Goal: Download file/media

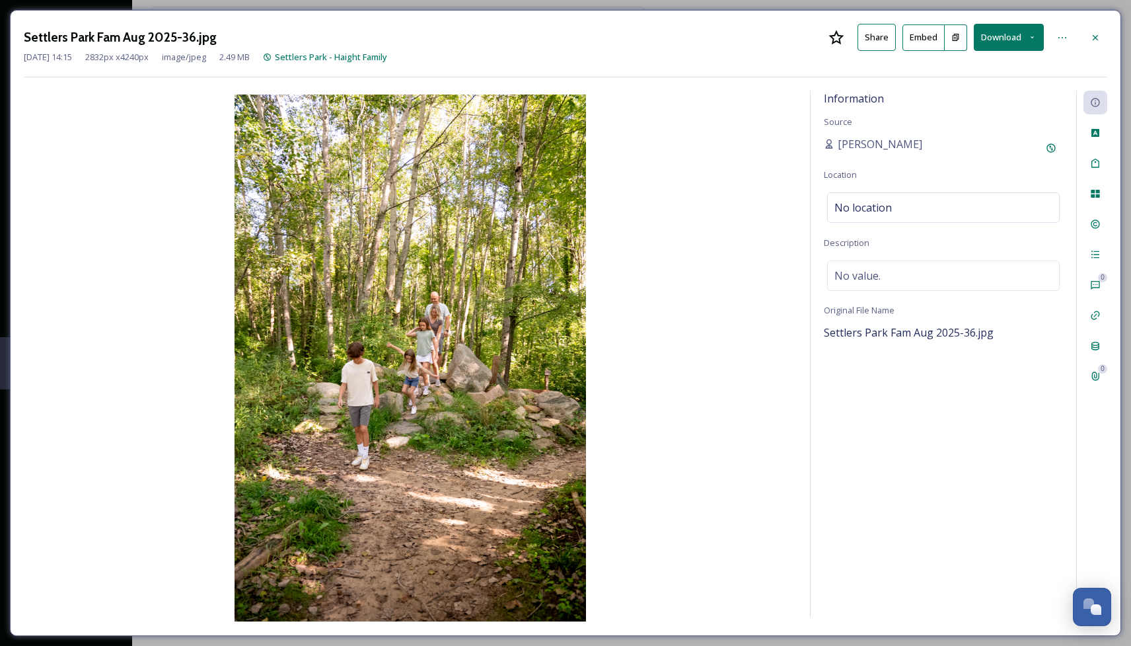
click at [1014, 38] on button "Download" at bounding box center [1009, 37] width 70 height 27
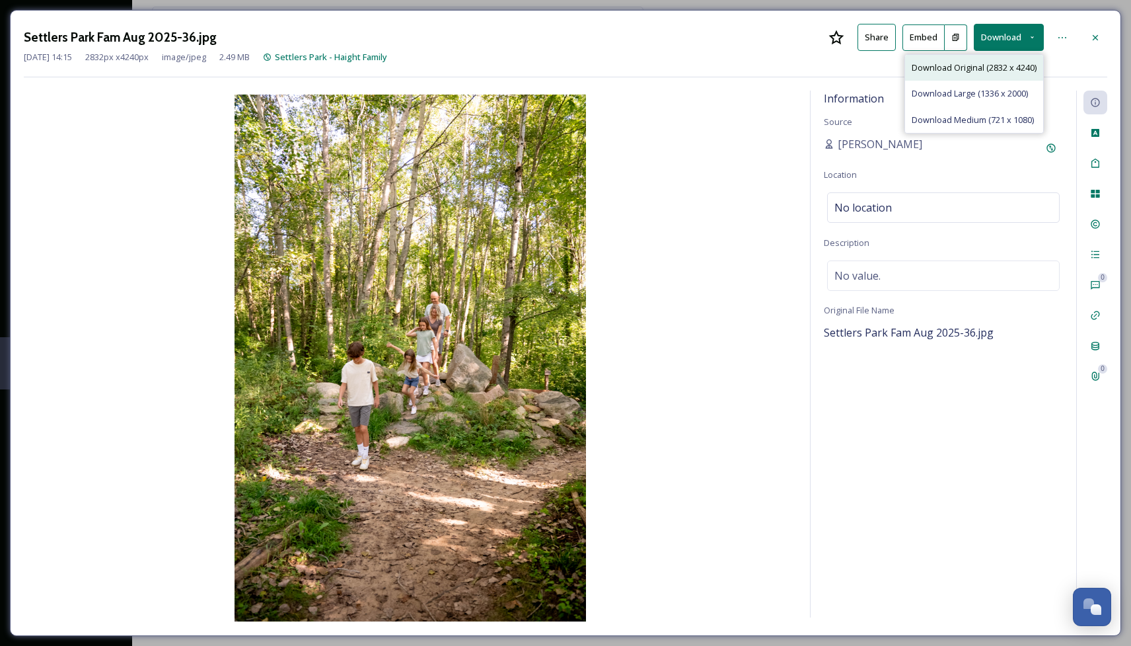
click at [972, 67] on span "Download Original (2832 x 4240)" at bounding box center [974, 67] width 125 height 13
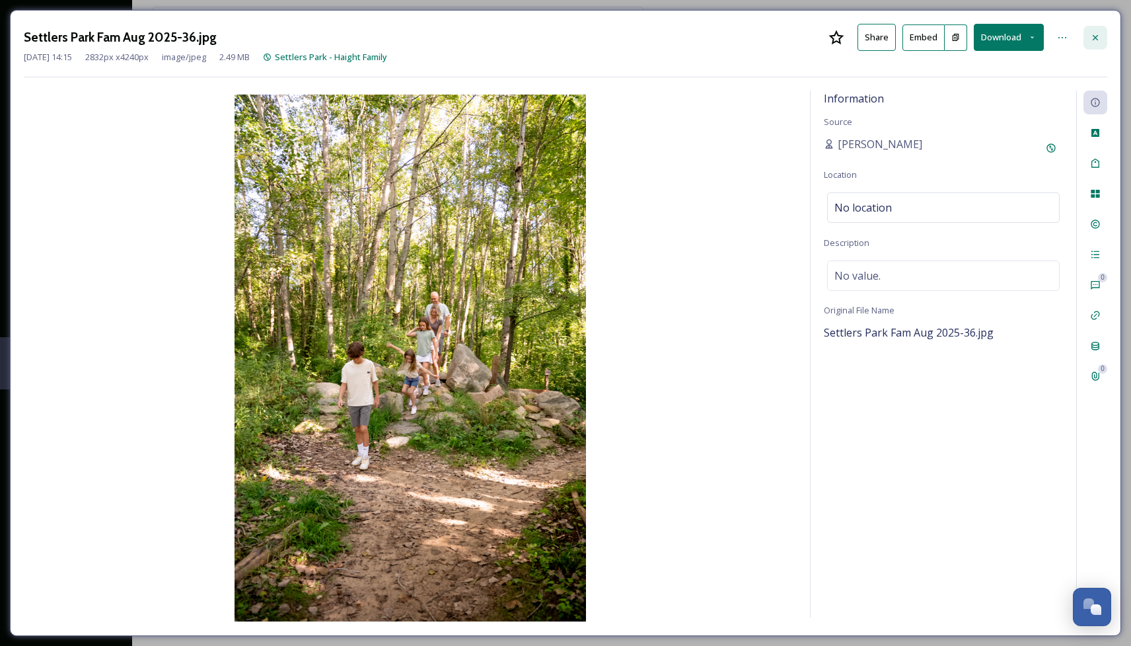
click at [1097, 34] on icon at bounding box center [1095, 37] width 11 height 11
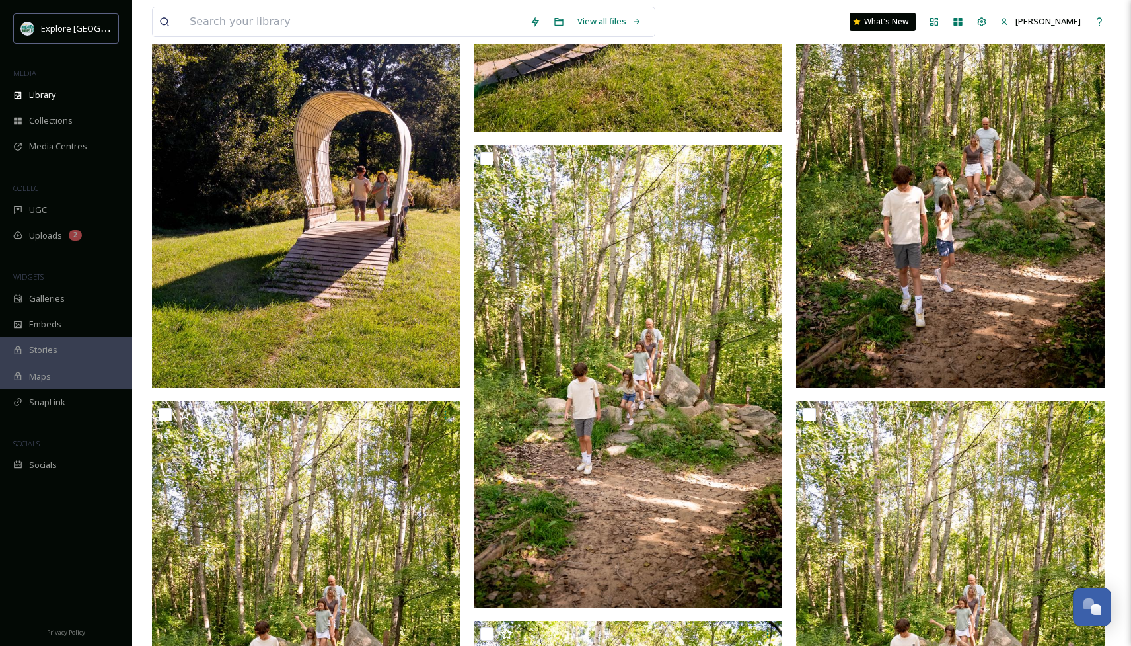
scroll to position [4202, 0]
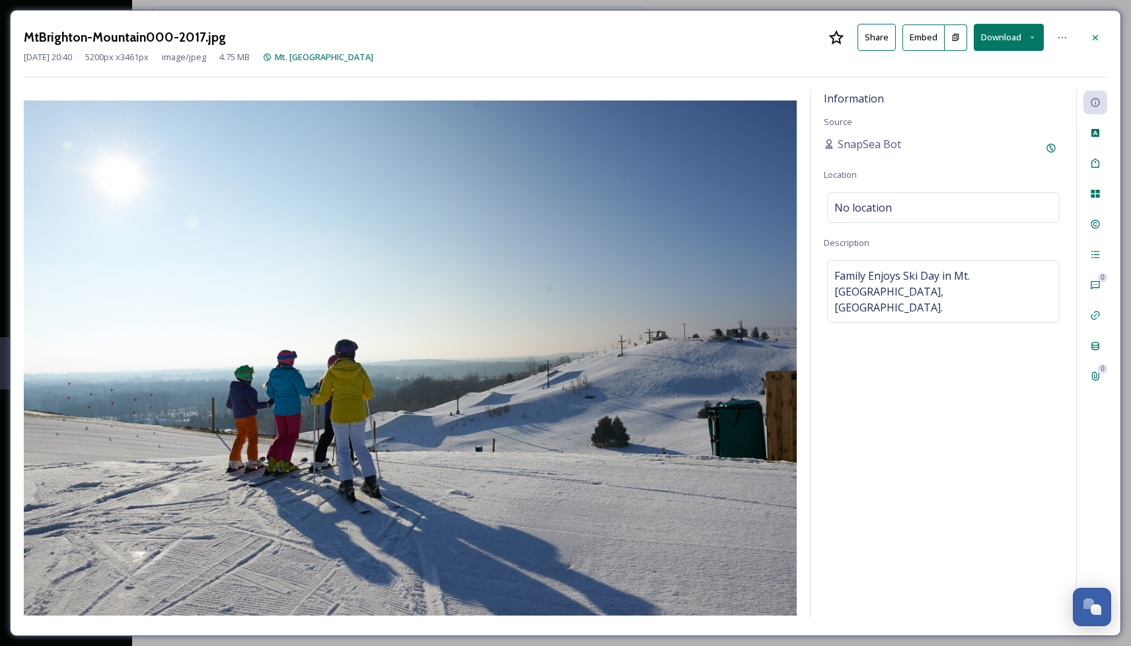
click at [1004, 35] on button "Download" at bounding box center [1009, 37] width 70 height 27
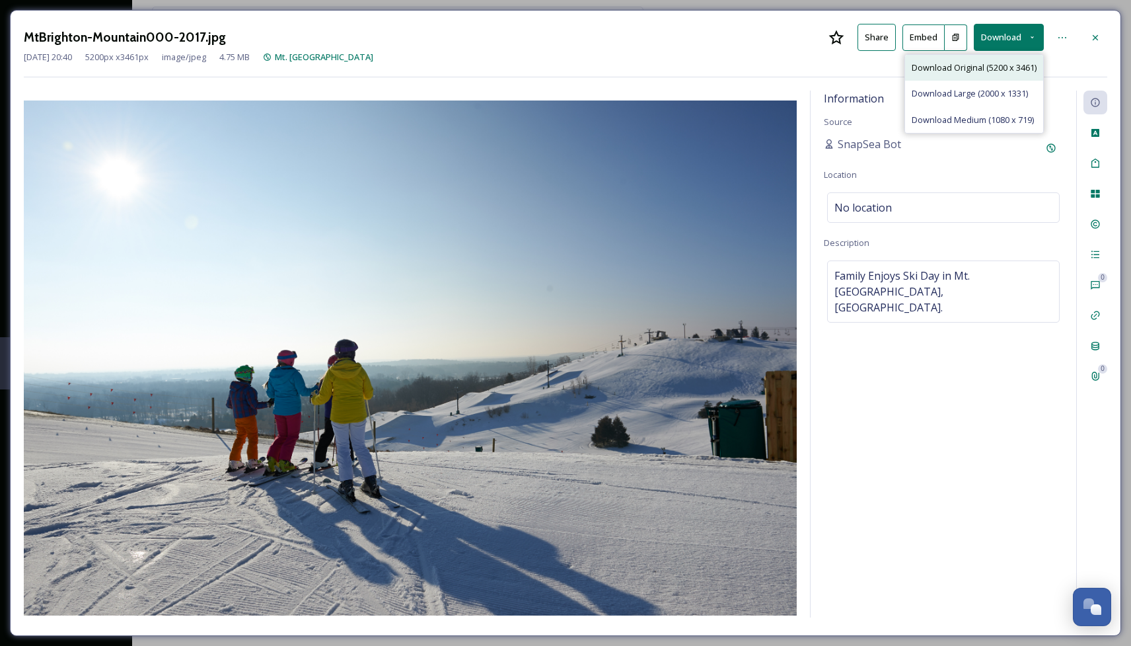
click at [963, 65] on span "Download Original (5200 x 3461)" at bounding box center [974, 67] width 125 height 13
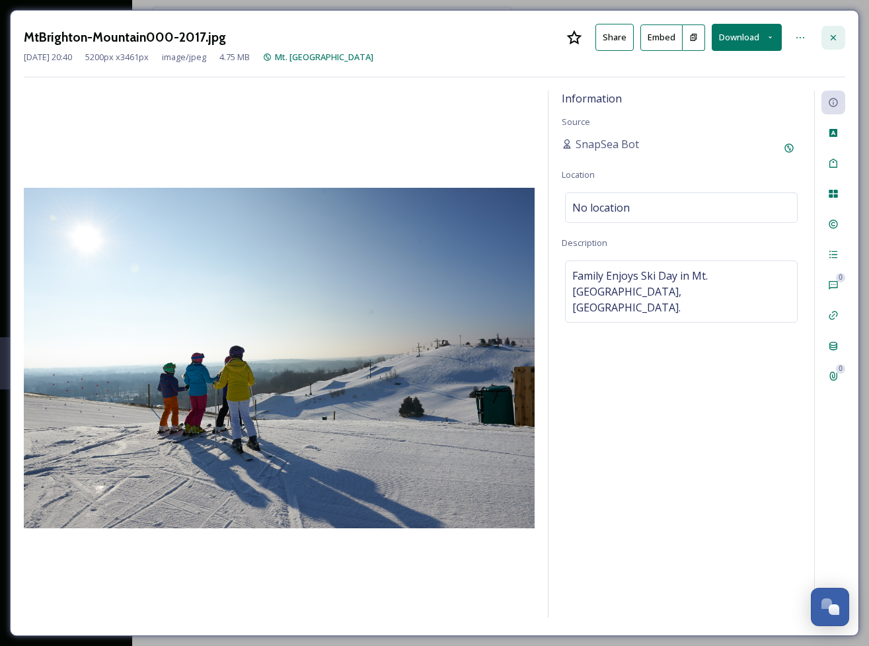
click at [837, 33] on icon at bounding box center [833, 37] width 11 height 11
click at [835, 31] on div at bounding box center [833, 38] width 24 height 24
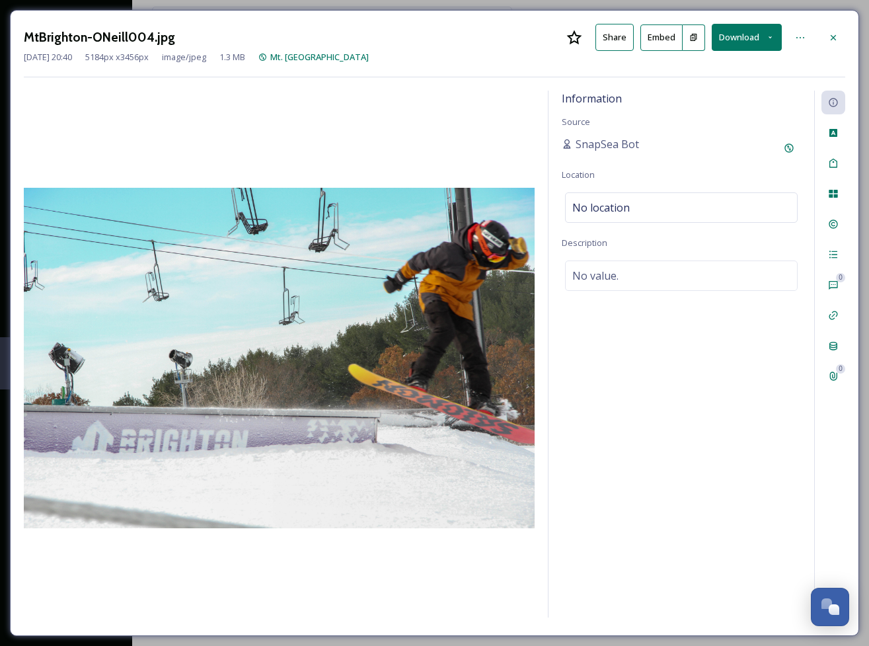
click at [743, 34] on button "Download" at bounding box center [747, 37] width 70 height 27
click at [708, 69] on span "Download Original (5184 x 3456)" at bounding box center [712, 67] width 125 height 13
click at [835, 34] on icon at bounding box center [833, 37] width 11 height 11
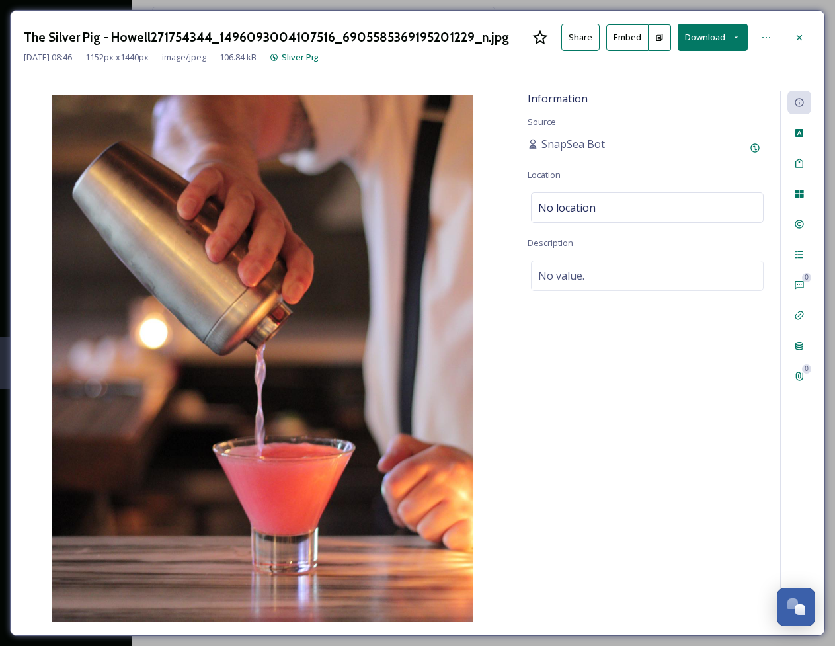
click at [712, 38] on button "Download" at bounding box center [712, 37] width 70 height 27
click at [677, 69] on span "Download Original (1152 x 1440)" at bounding box center [677, 67] width 125 height 13
click at [799, 38] on icon at bounding box center [799, 37] width 11 height 11
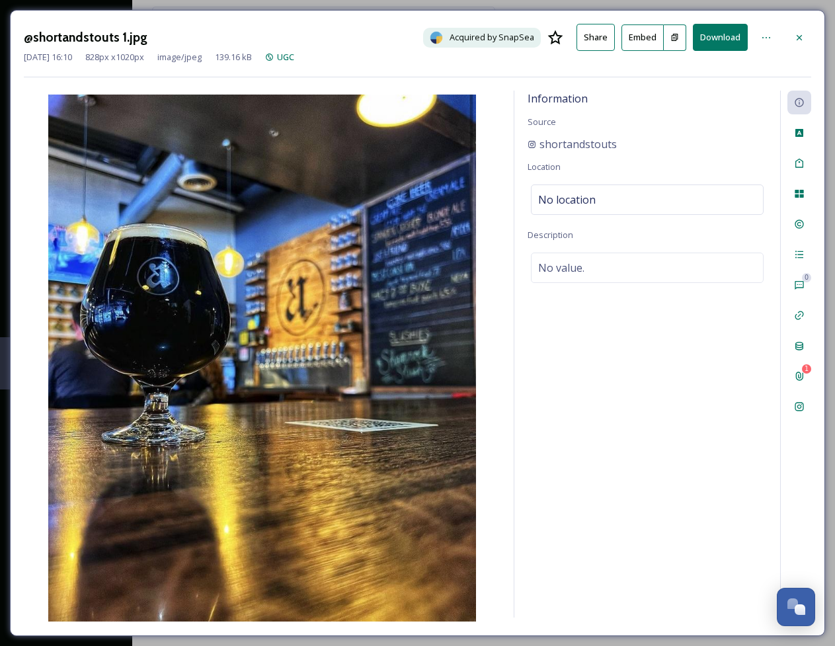
click at [720, 40] on button "Download" at bounding box center [720, 37] width 55 height 27
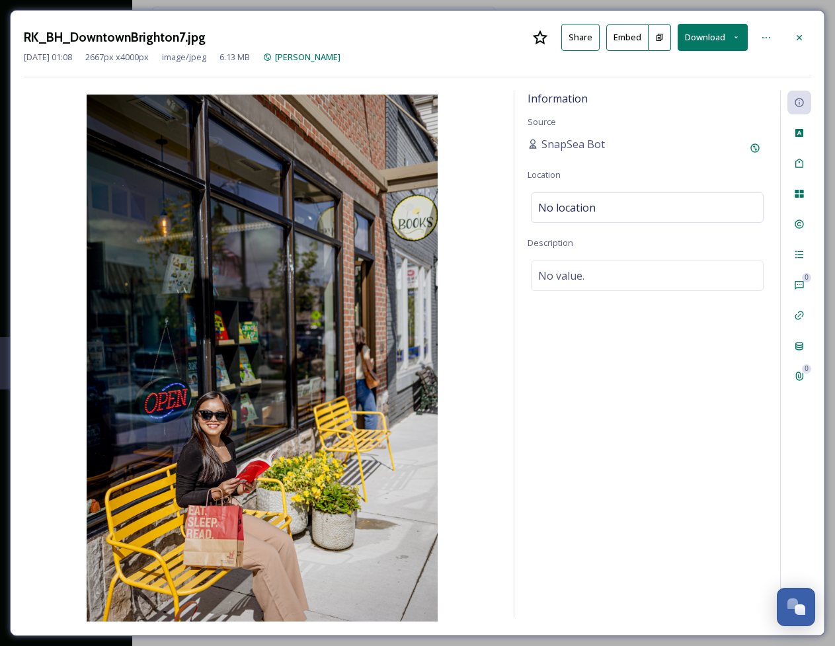
click at [710, 43] on button "Download" at bounding box center [712, 37] width 70 height 27
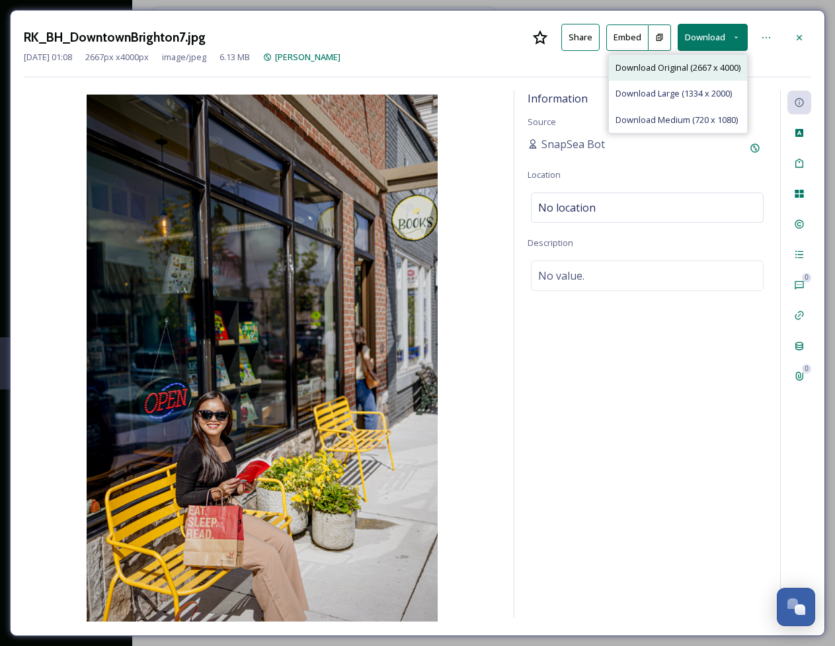
click at [673, 67] on span "Download Original (2667 x 4000)" at bounding box center [677, 67] width 125 height 13
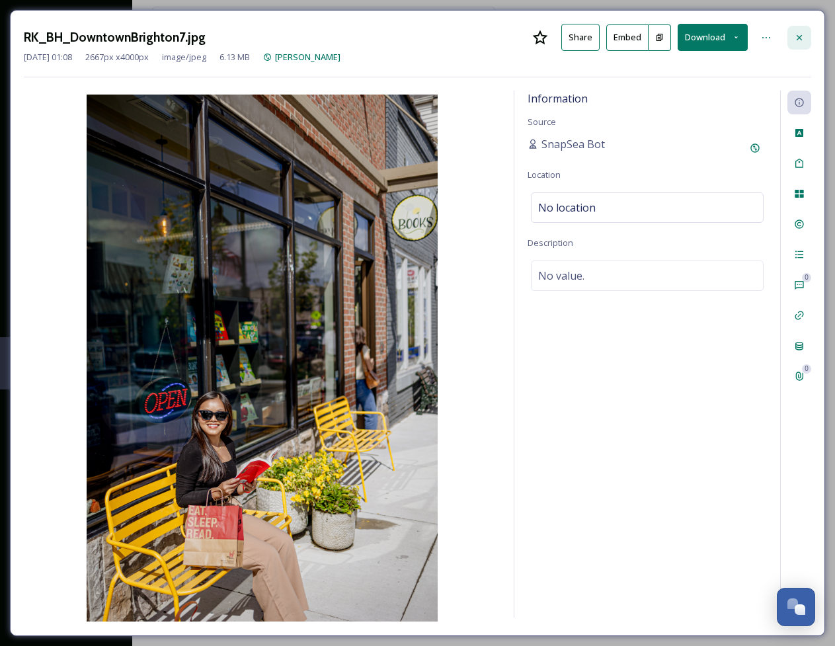
click at [799, 35] on icon at bounding box center [799, 37] width 11 height 11
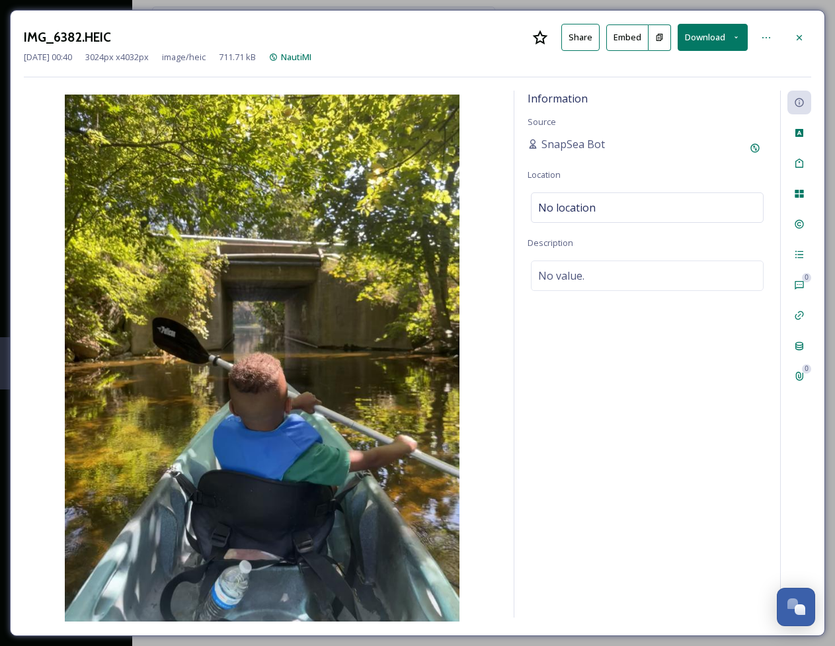
click at [720, 33] on button "Download" at bounding box center [712, 37] width 70 height 27
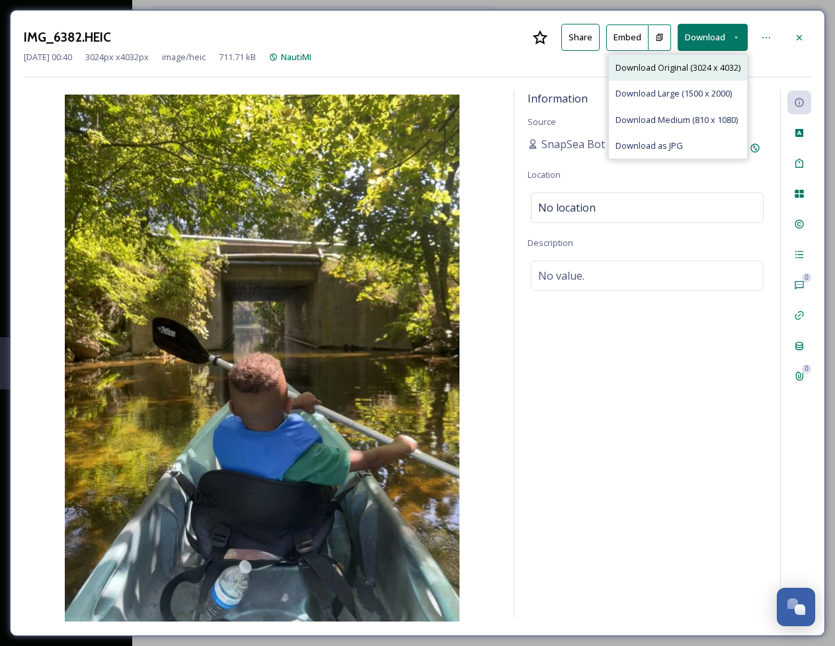
click at [669, 66] on span "Download Original (3024 x 4032)" at bounding box center [677, 67] width 125 height 13
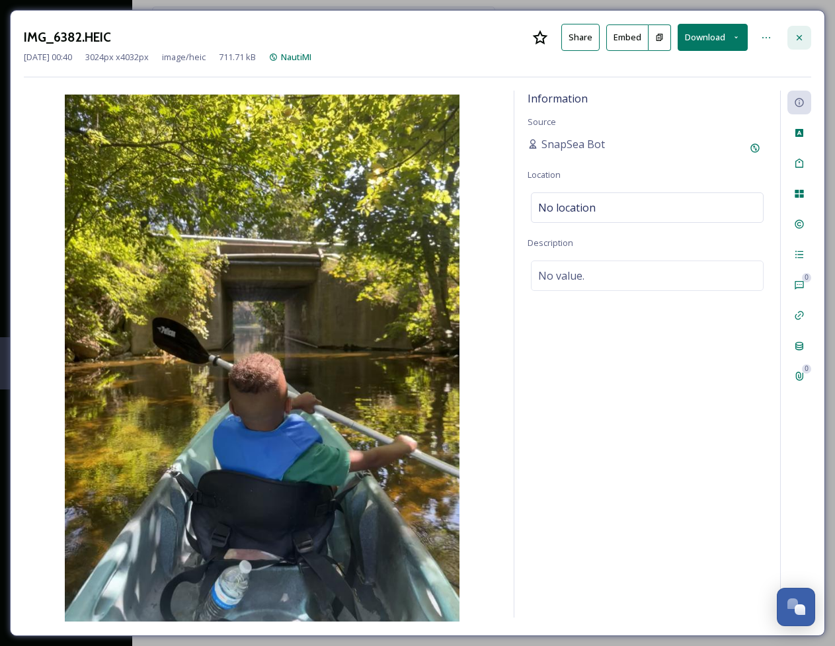
click at [799, 35] on icon at bounding box center [799, 37] width 11 height 11
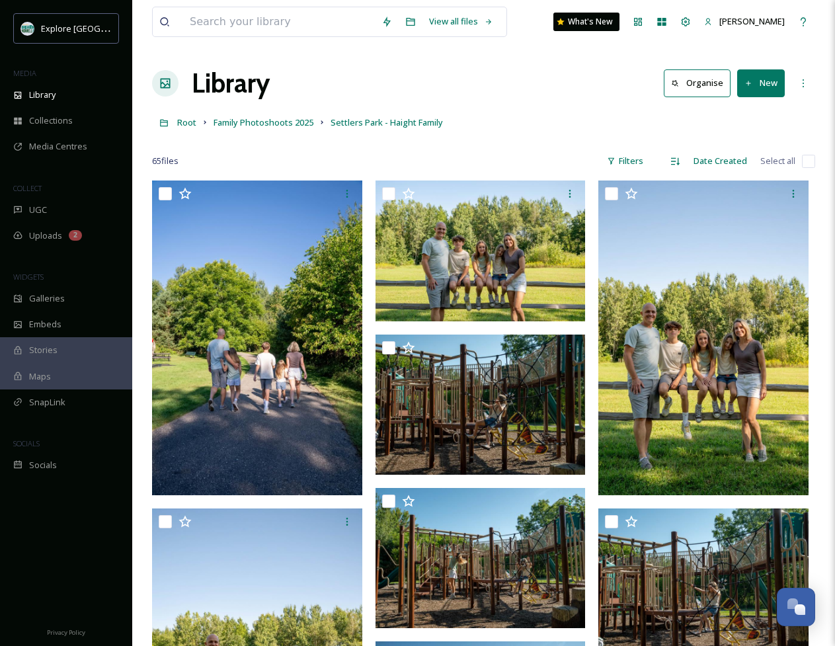
scroll to position [2989, 0]
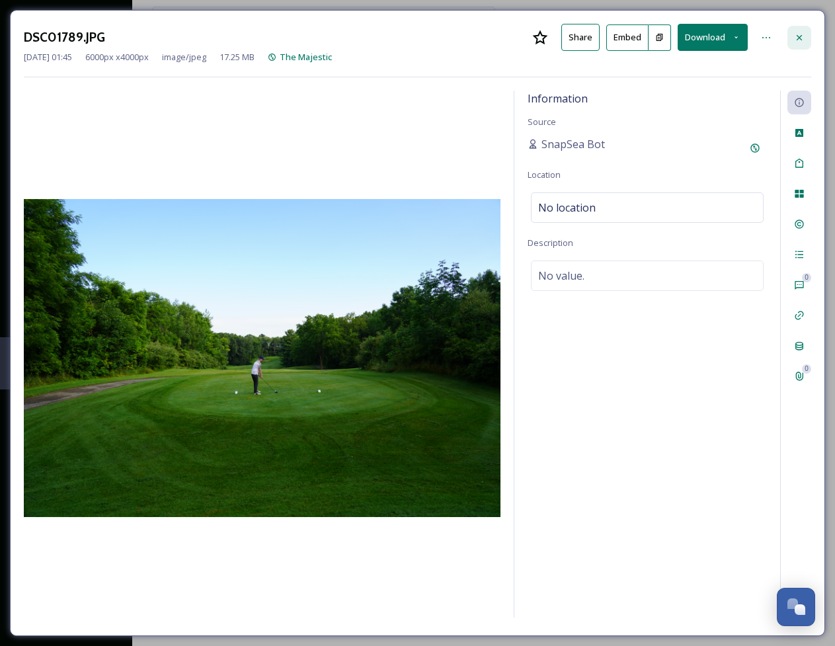
click at [801, 36] on icon at bounding box center [799, 37] width 11 height 11
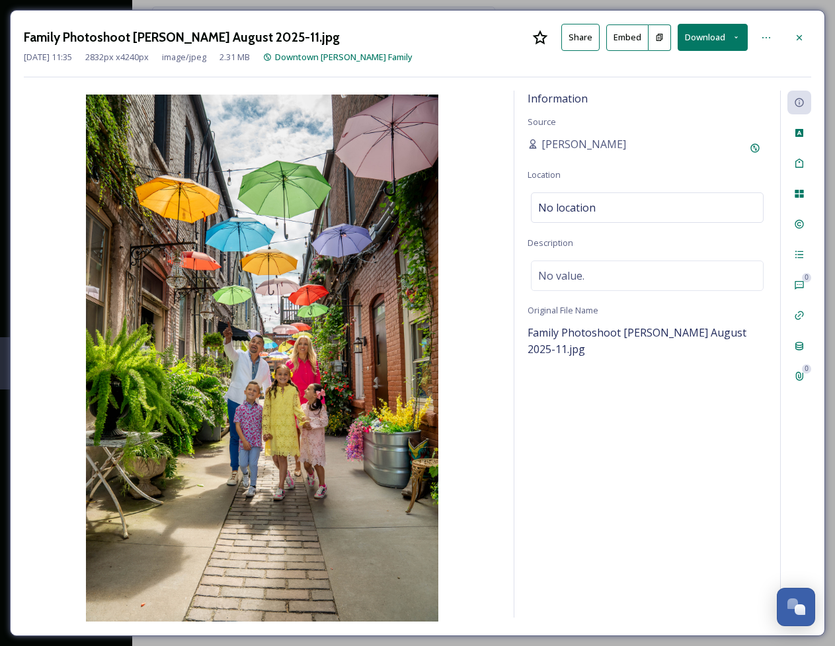
click at [708, 41] on button "Download" at bounding box center [712, 37] width 70 height 27
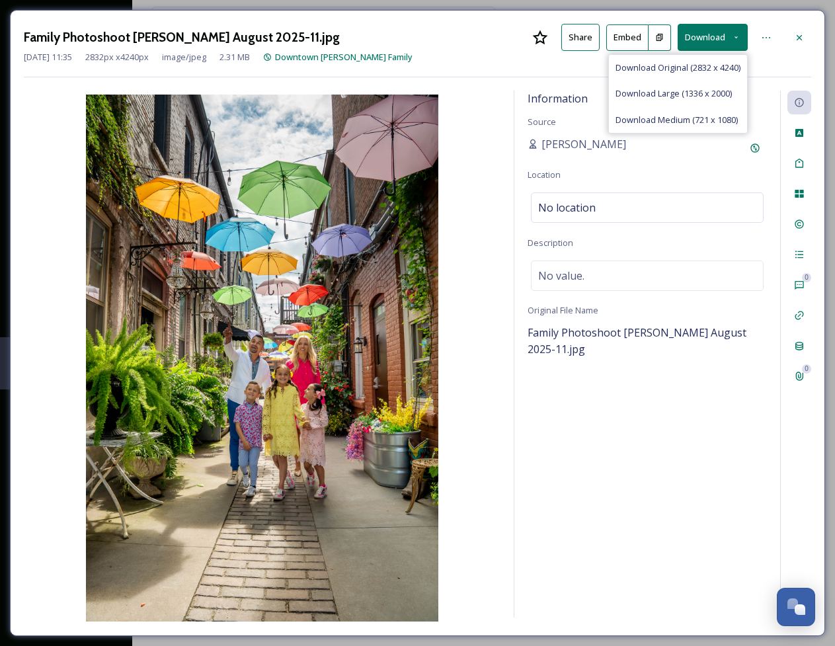
click at [665, 69] on span "Download Original (2832 x 4240)" at bounding box center [677, 67] width 125 height 13
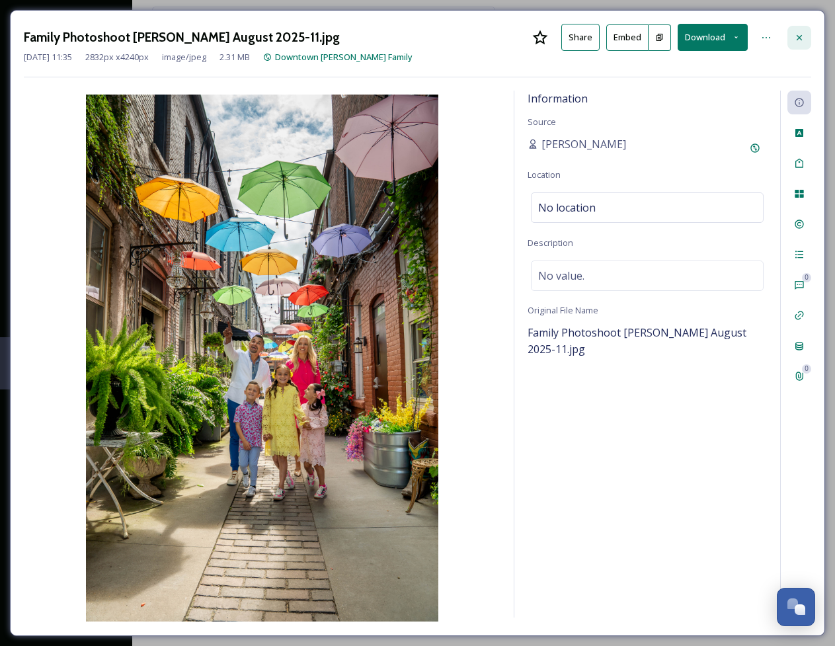
click at [803, 38] on icon at bounding box center [799, 37] width 11 height 11
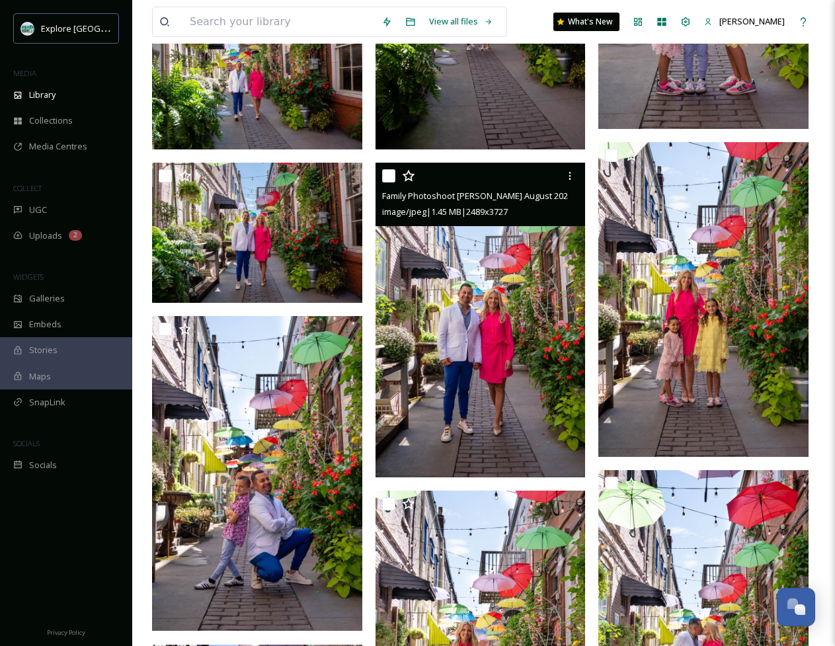
scroll to position [2251, 0]
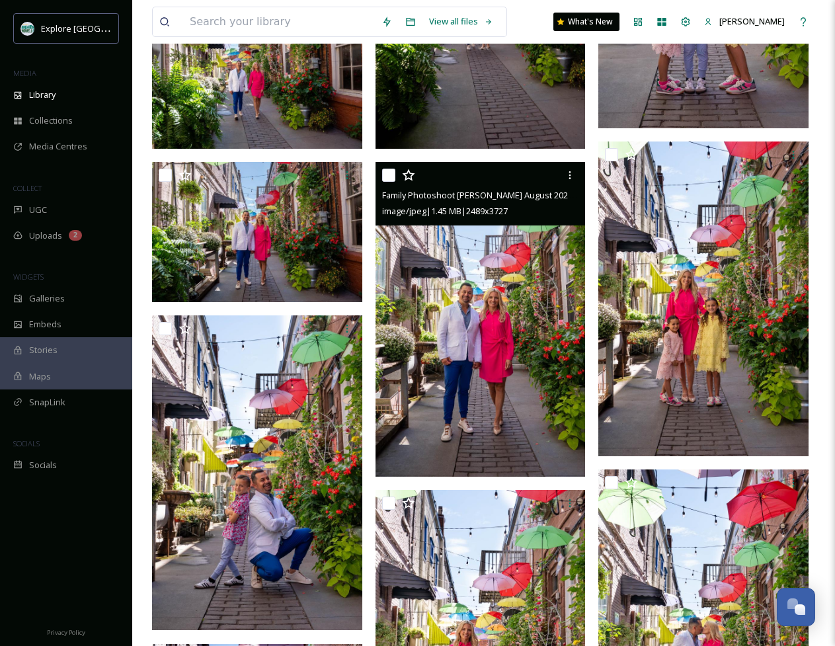
click at [496, 351] on img at bounding box center [480, 319] width 210 height 315
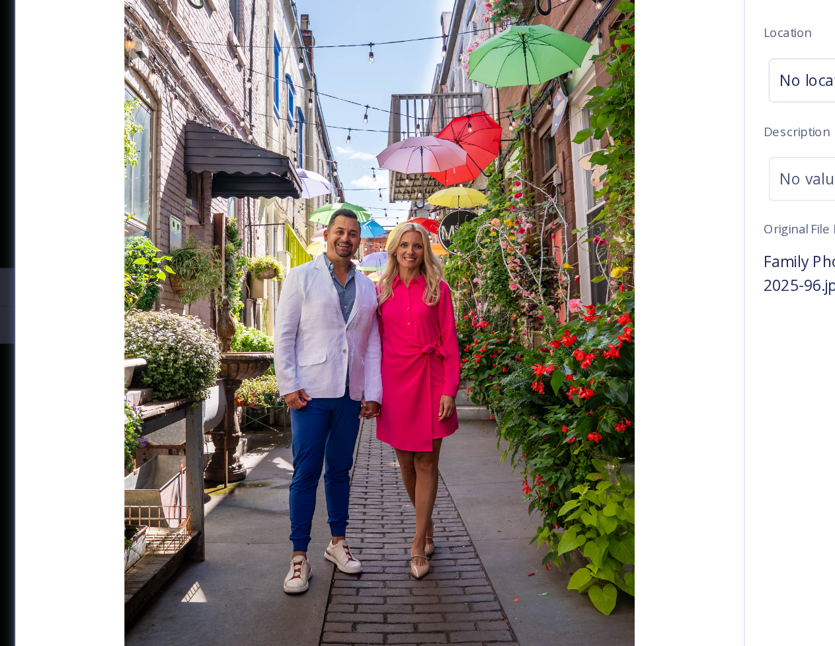
scroll to position [2251, 0]
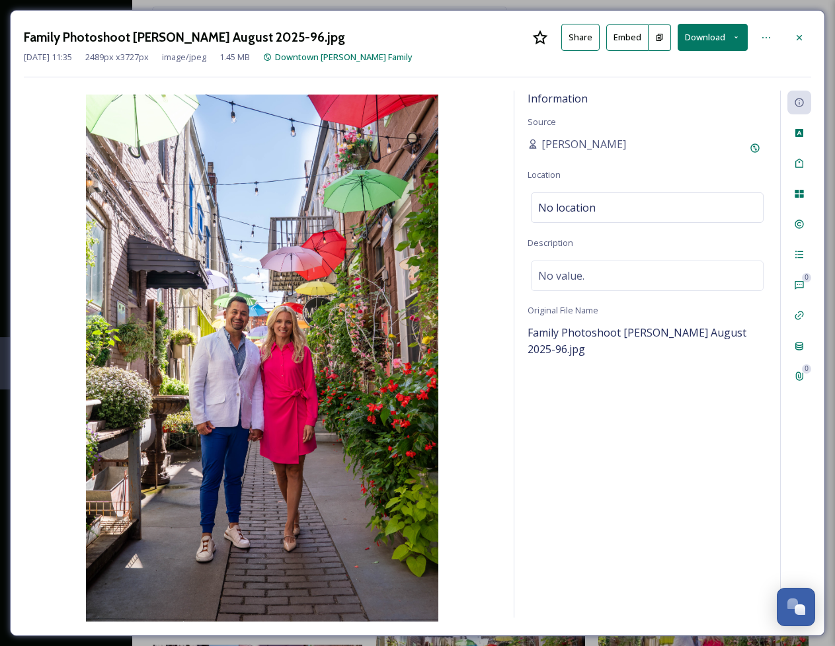
click at [800, 40] on icon at bounding box center [799, 37] width 11 height 11
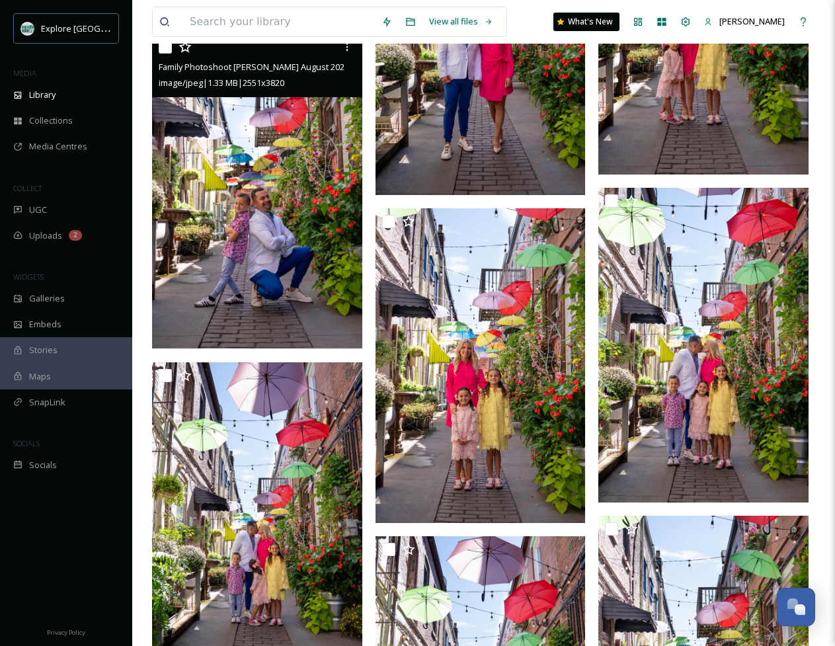
scroll to position [2534, 0]
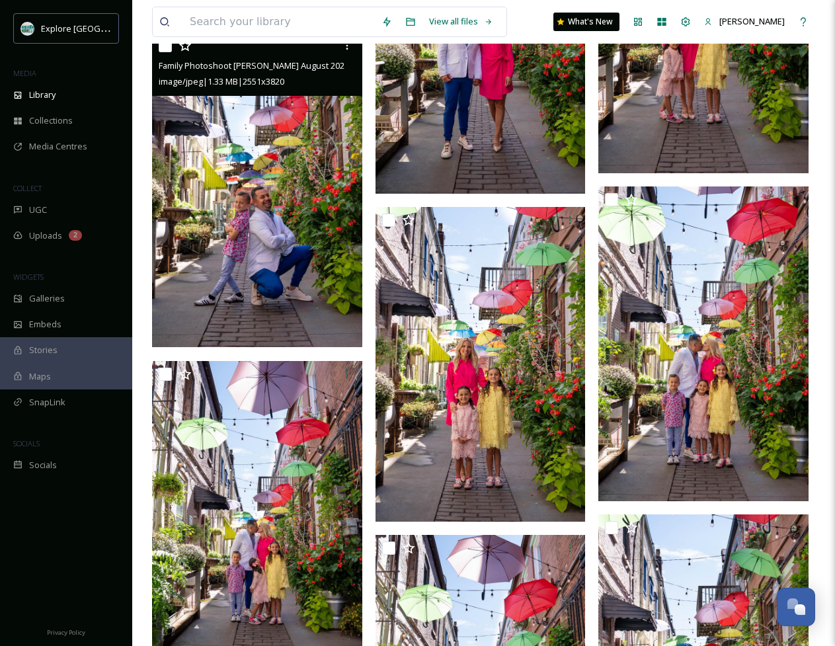
click at [288, 243] on img at bounding box center [257, 189] width 210 height 315
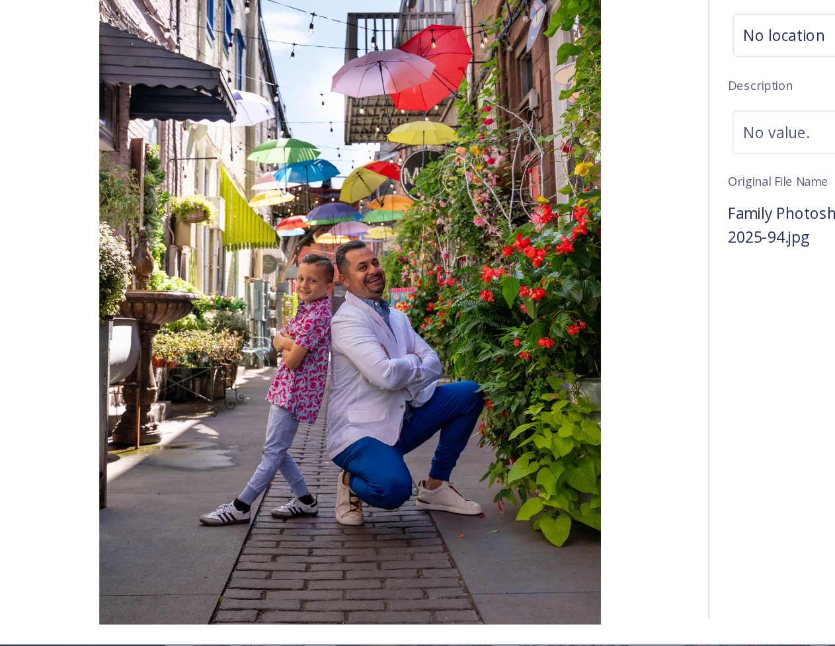
scroll to position [2532, 0]
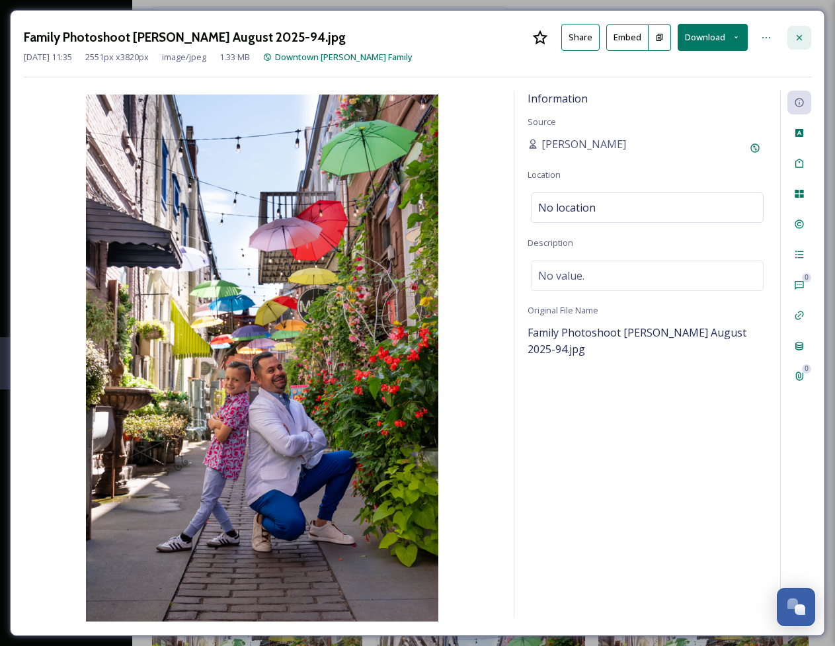
click at [800, 33] on icon at bounding box center [799, 37] width 11 height 11
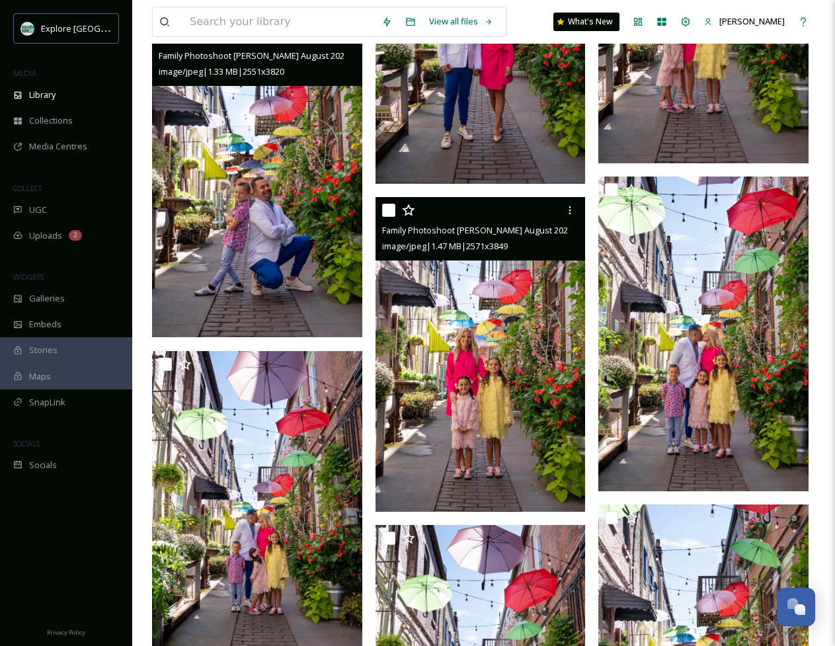
scroll to position [2547, 0]
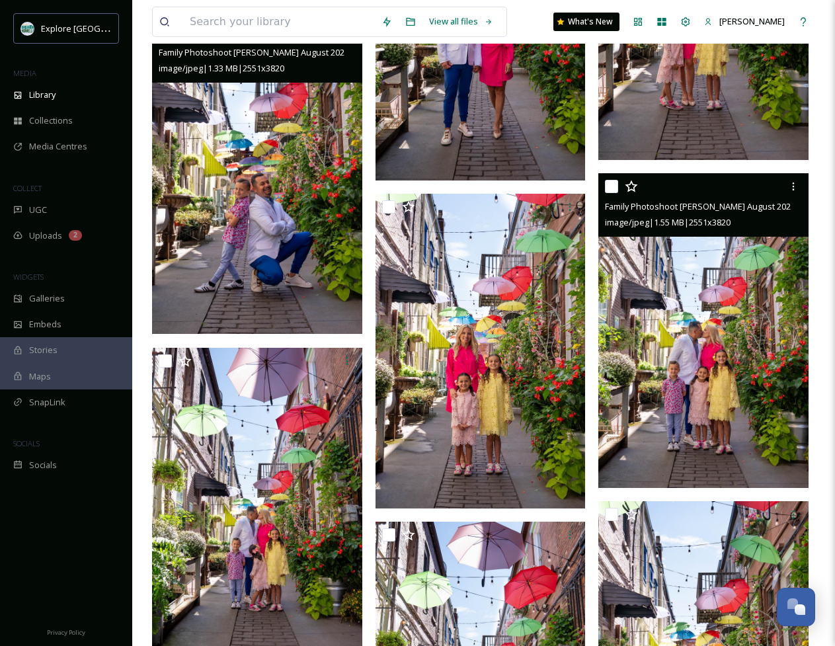
click at [721, 343] on img at bounding box center [703, 330] width 210 height 315
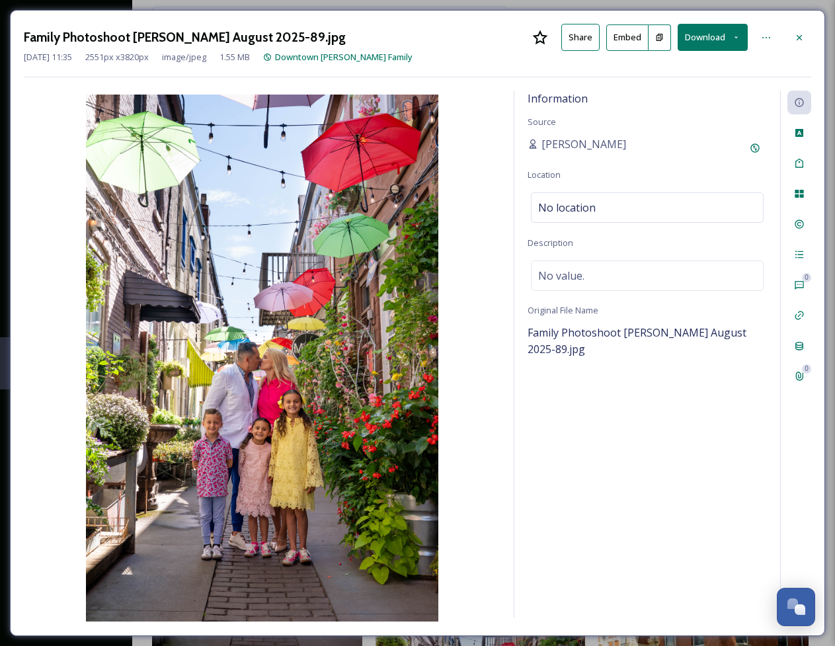
click at [295, 420] on img at bounding box center [262, 357] width 476 height 527
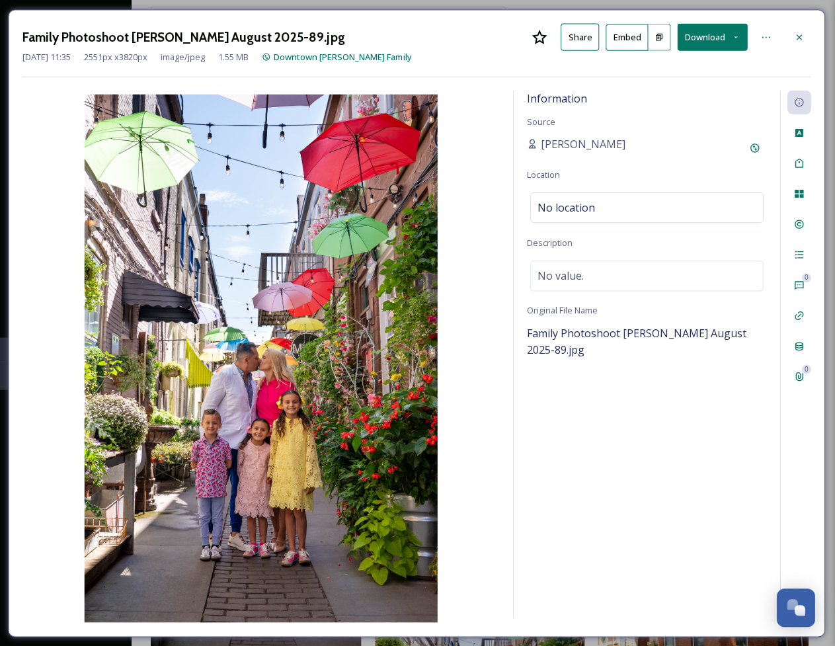
scroll to position [2545, 0]
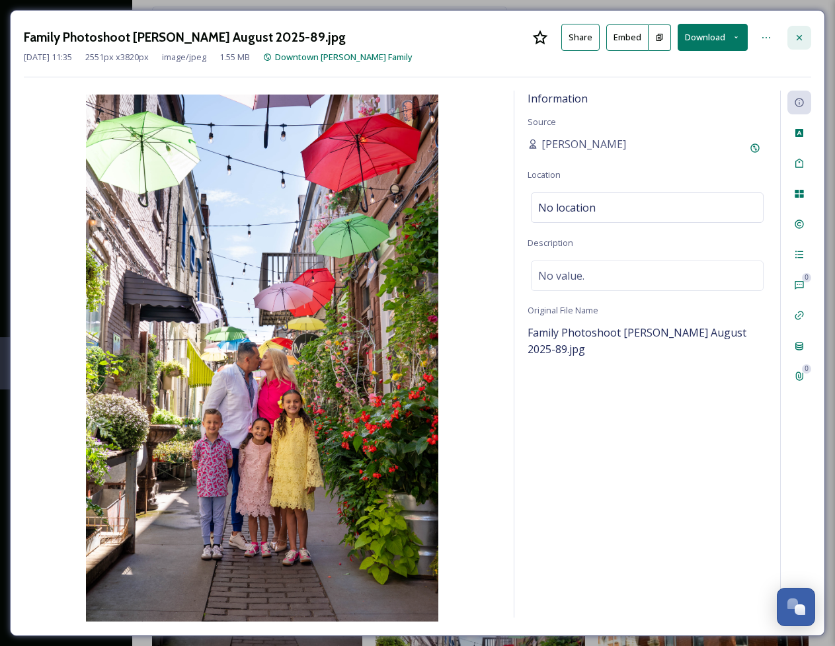
click at [800, 39] on icon at bounding box center [799, 37] width 11 height 11
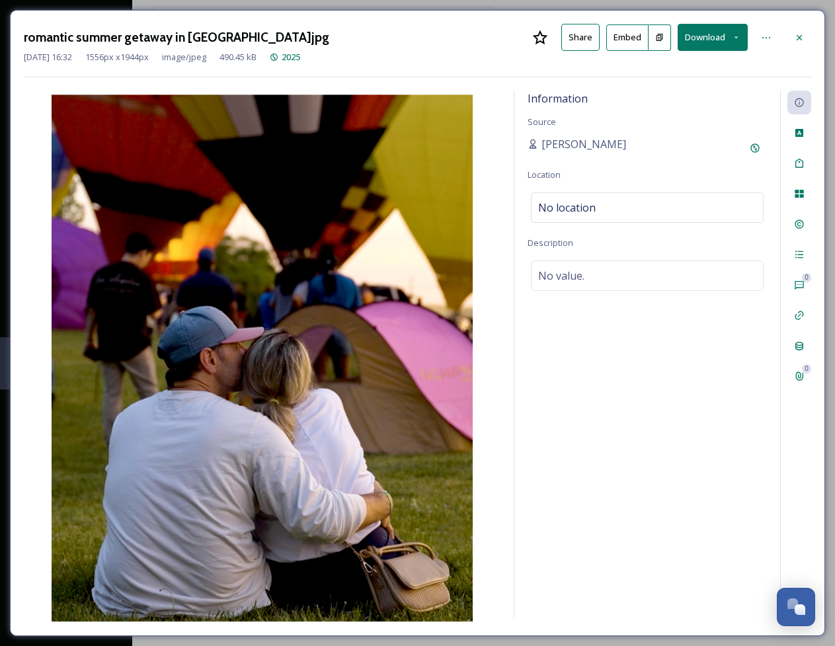
click at [712, 36] on button "Download" at bounding box center [712, 37] width 70 height 27
click at [677, 64] on span "Download Original (1556 x 1944)" at bounding box center [677, 67] width 125 height 13
click at [796, 33] on icon at bounding box center [799, 37] width 11 height 11
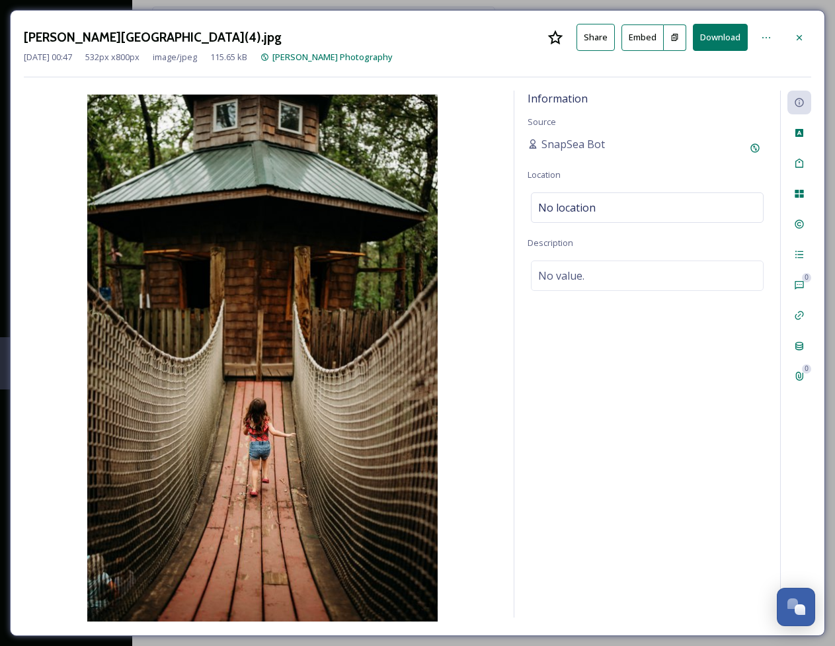
click at [716, 36] on button "Download" at bounding box center [720, 37] width 55 height 27
click at [800, 32] on icon at bounding box center [799, 37] width 11 height 11
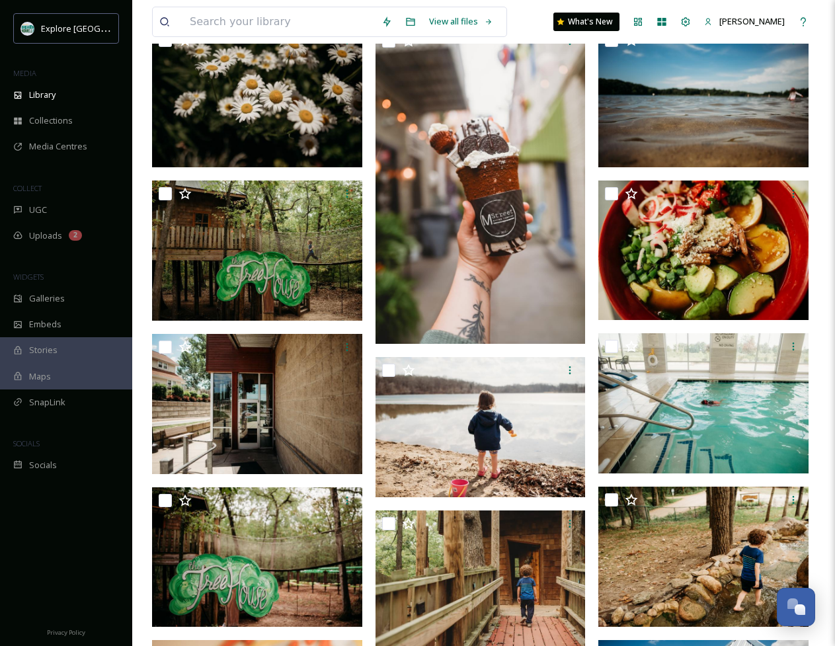
scroll to position [455, 0]
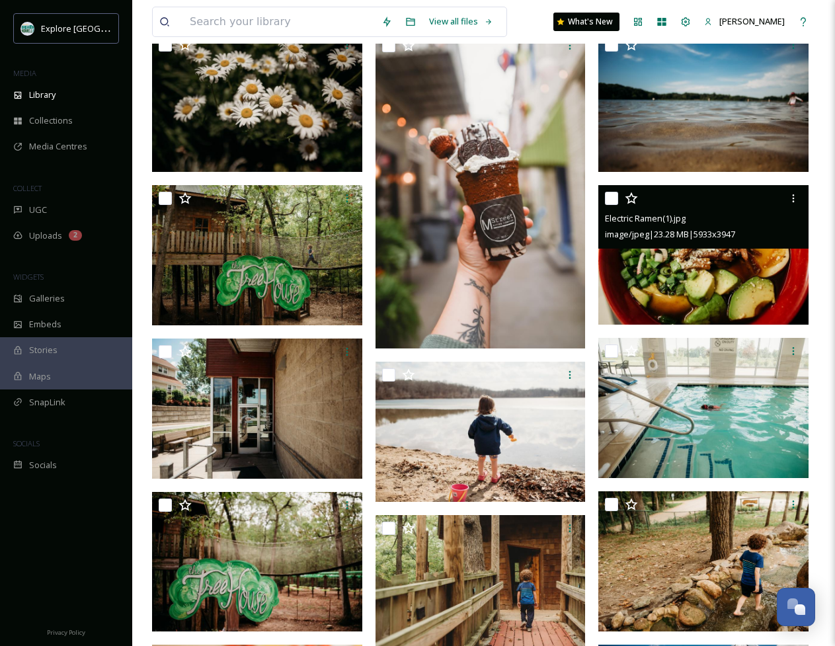
click at [735, 264] on img at bounding box center [703, 255] width 210 height 140
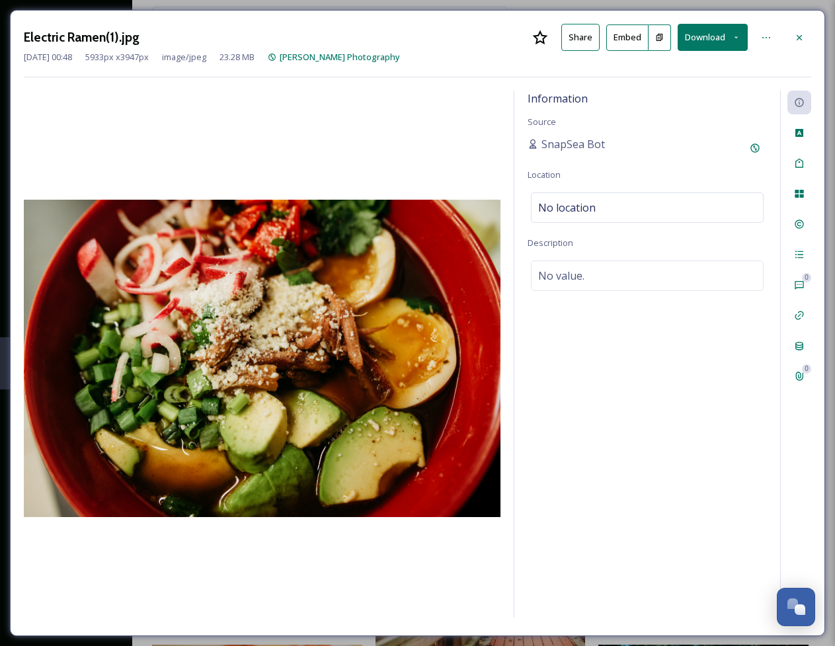
click at [715, 28] on button "Download" at bounding box center [712, 37] width 70 height 27
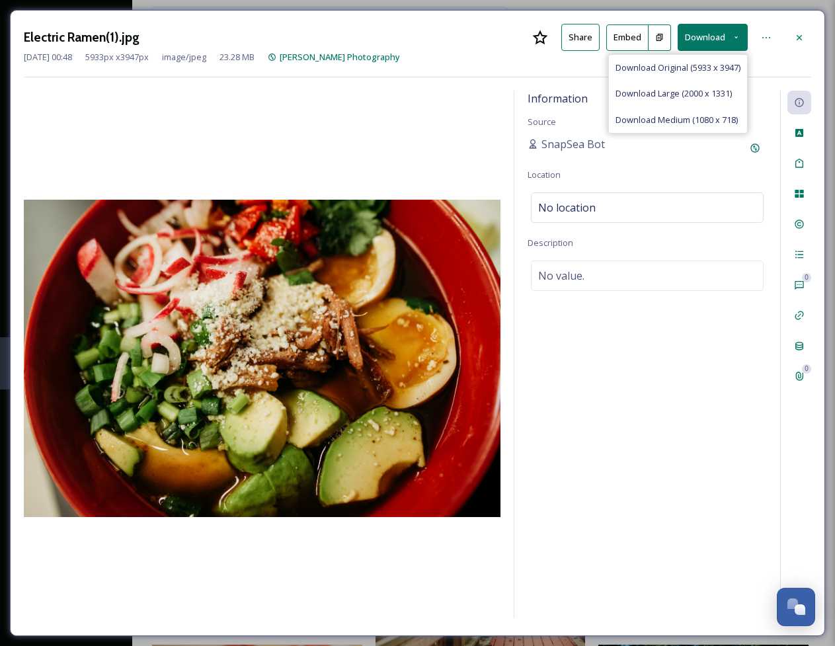
click at [677, 65] on span "Download Original (5933 x 3947)" at bounding box center [677, 67] width 125 height 13
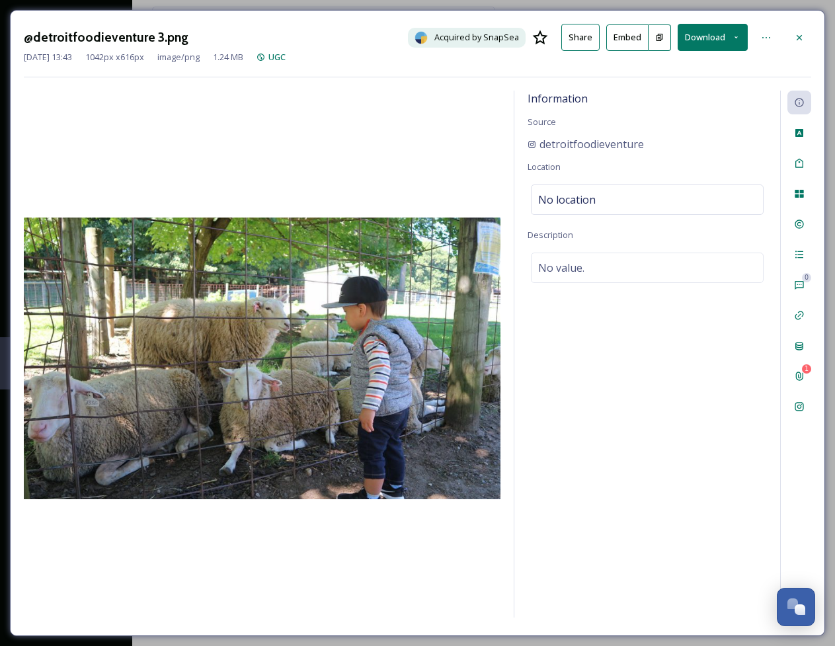
click at [714, 38] on button "Download" at bounding box center [712, 37] width 70 height 27
click at [686, 65] on span "Download Original (1042 x 616)" at bounding box center [680, 67] width 120 height 13
drag, startPoint x: 800, startPoint y: 38, endPoint x: 831, endPoint y: 91, distance: 61.9
click at [800, 38] on icon at bounding box center [798, 36] width 5 height 5
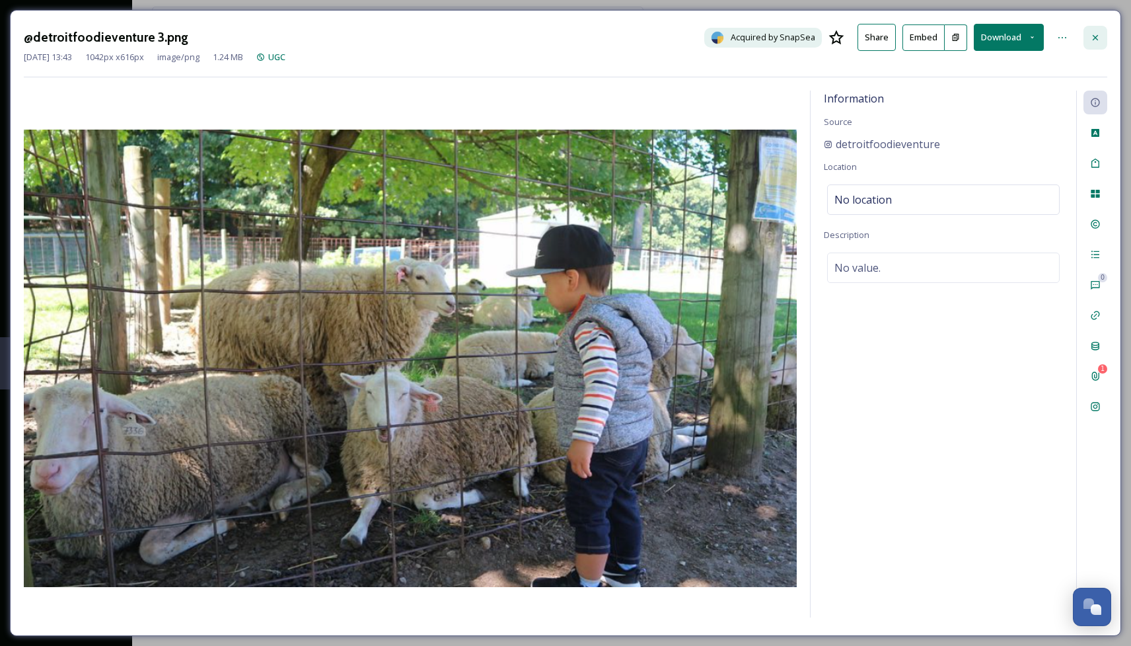
click at [1092, 32] on icon at bounding box center [1095, 37] width 11 height 11
click at [1096, 34] on icon at bounding box center [1095, 37] width 11 height 11
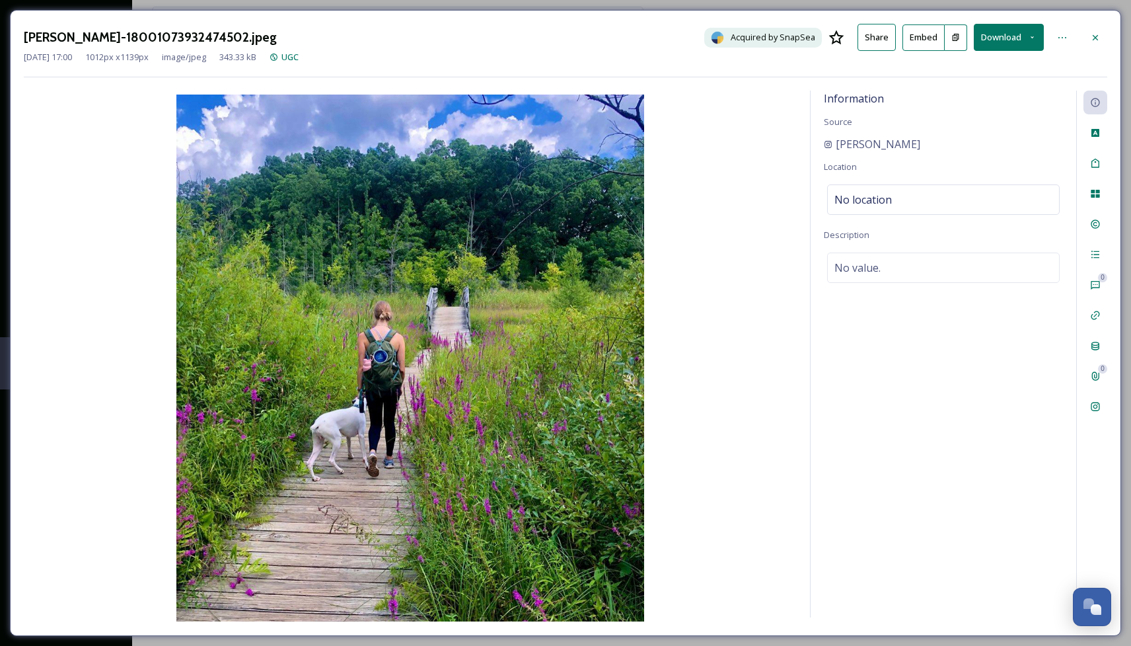
click at [1010, 36] on button "Download" at bounding box center [1009, 37] width 70 height 27
click at [959, 67] on span "Download Original (1012 x 1139)" at bounding box center [974, 67] width 125 height 13
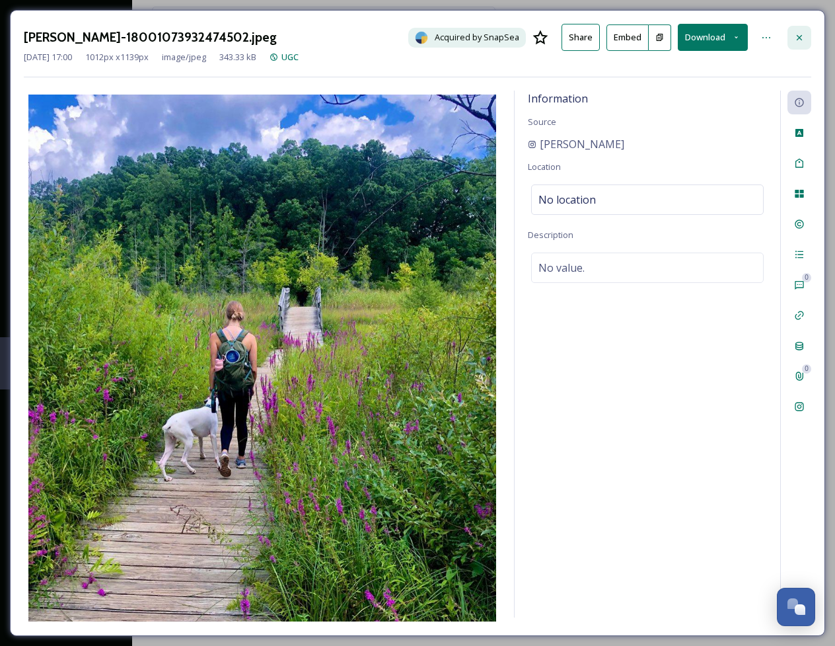
drag, startPoint x: 798, startPoint y: 38, endPoint x: 807, endPoint y: 25, distance: 16.1
click at [798, 38] on icon at bounding box center [799, 37] width 11 height 11
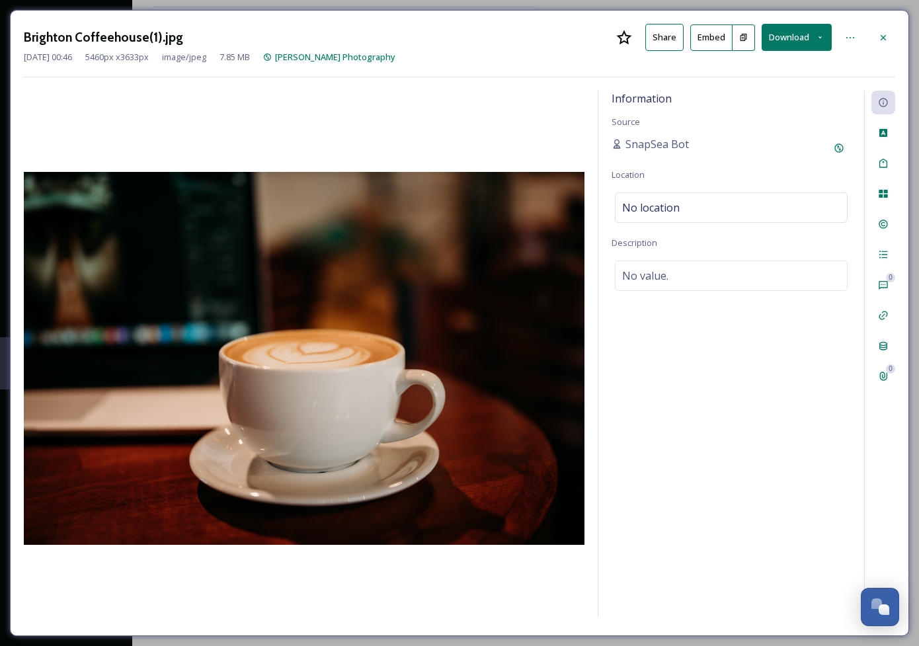
click at [797, 40] on button "Download" at bounding box center [796, 37] width 70 height 27
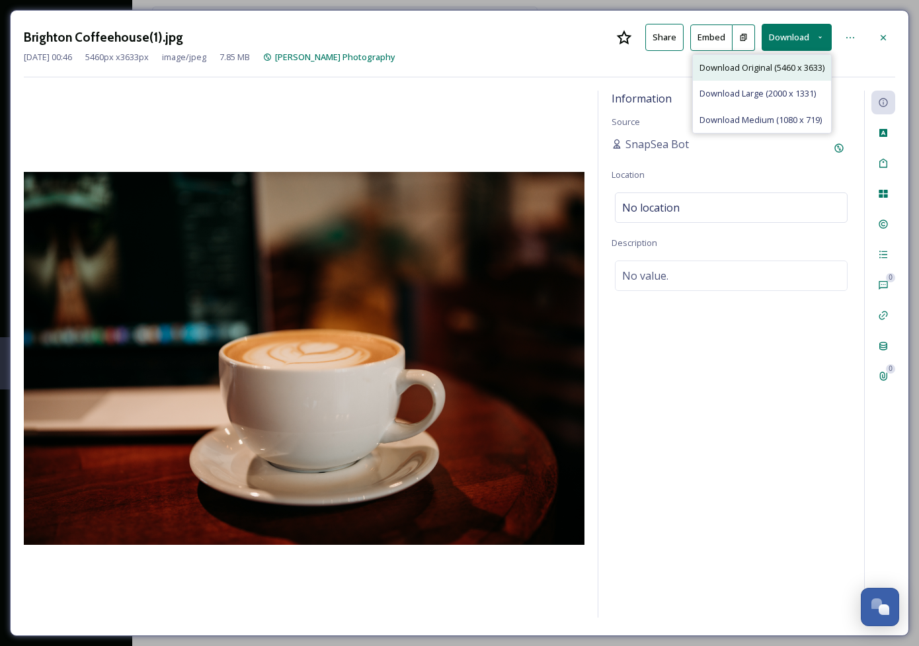
click at [768, 66] on span "Download Original (5460 x 3633)" at bounding box center [761, 67] width 125 height 13
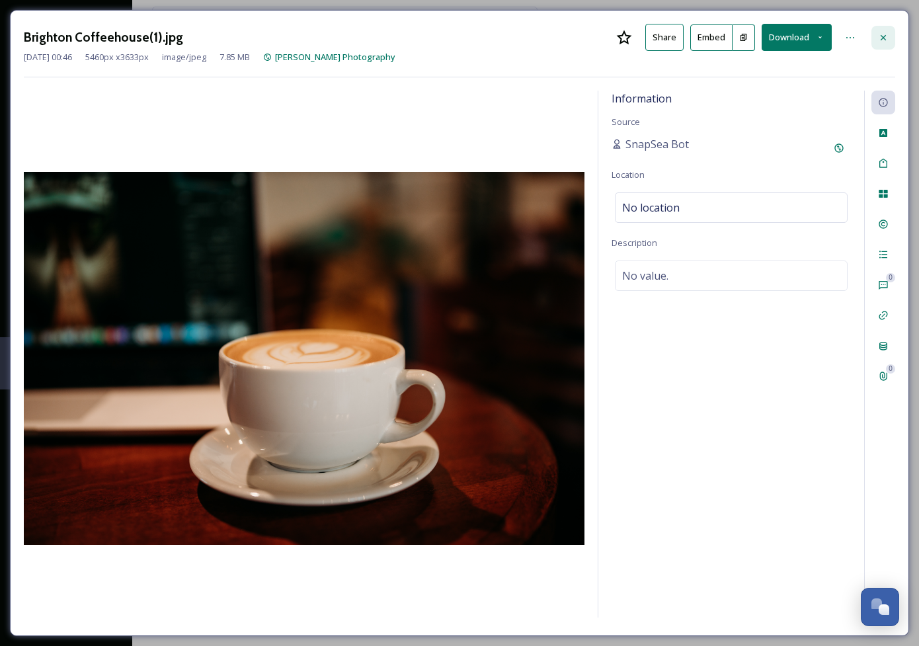
click at [883, 33] on icon at bounding box center [883, 37] width 11 height 11
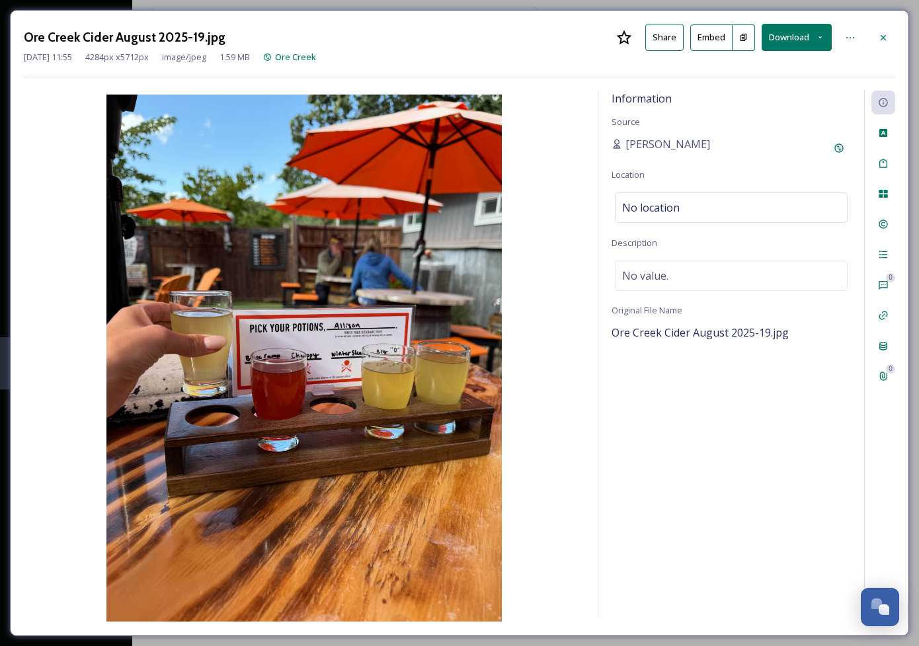
click at [790, 40] on button "Download" at bounding box center [796, 37] width 70 height 27
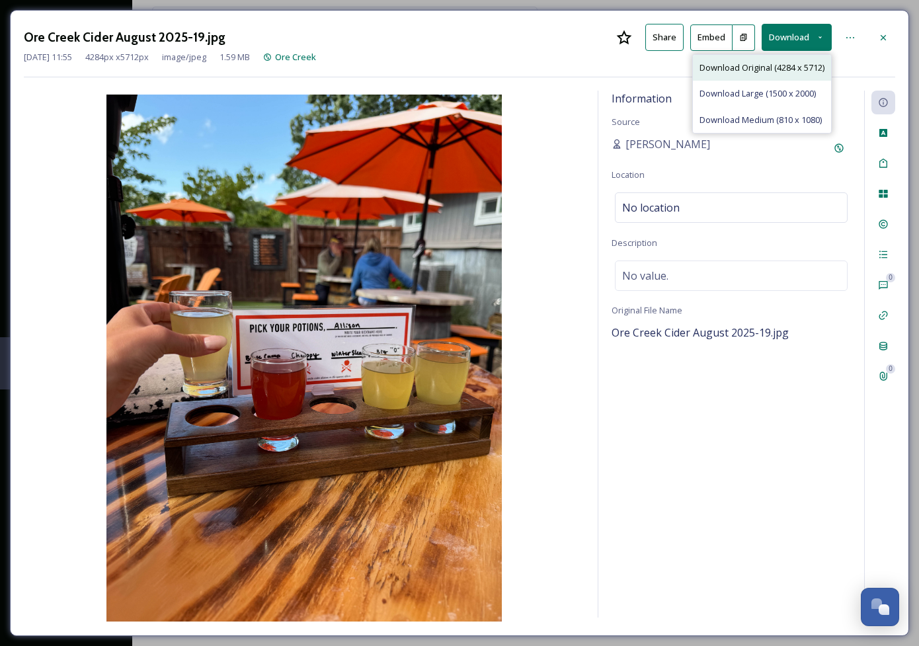
click at [755, 66] on span "Download Original (4284 x 5712)" at bounding box center [761, 67] width 125 height 13
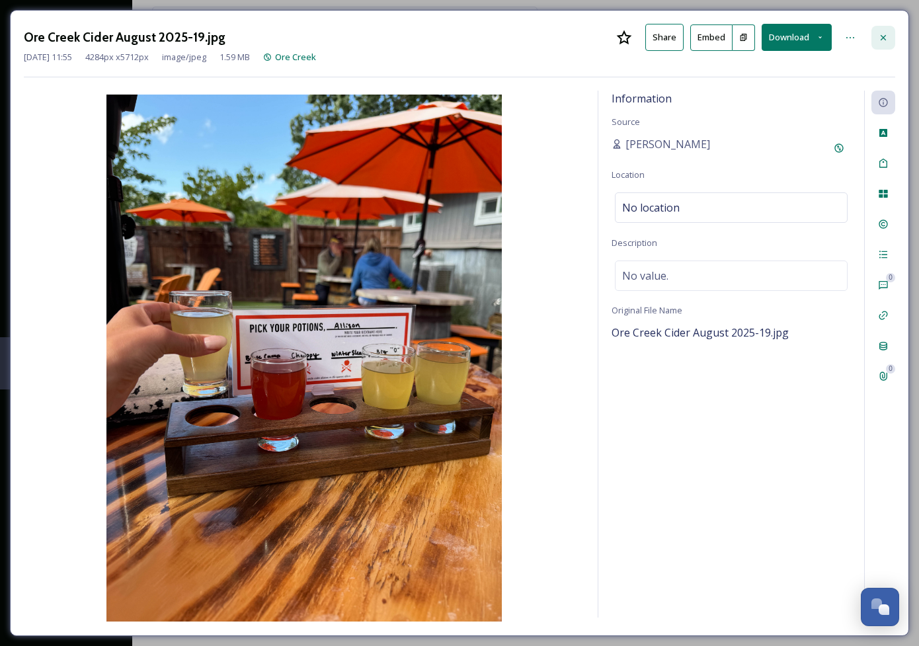
click at [885, 36] on icon at bounding box center [883, 37] width 11 height 11
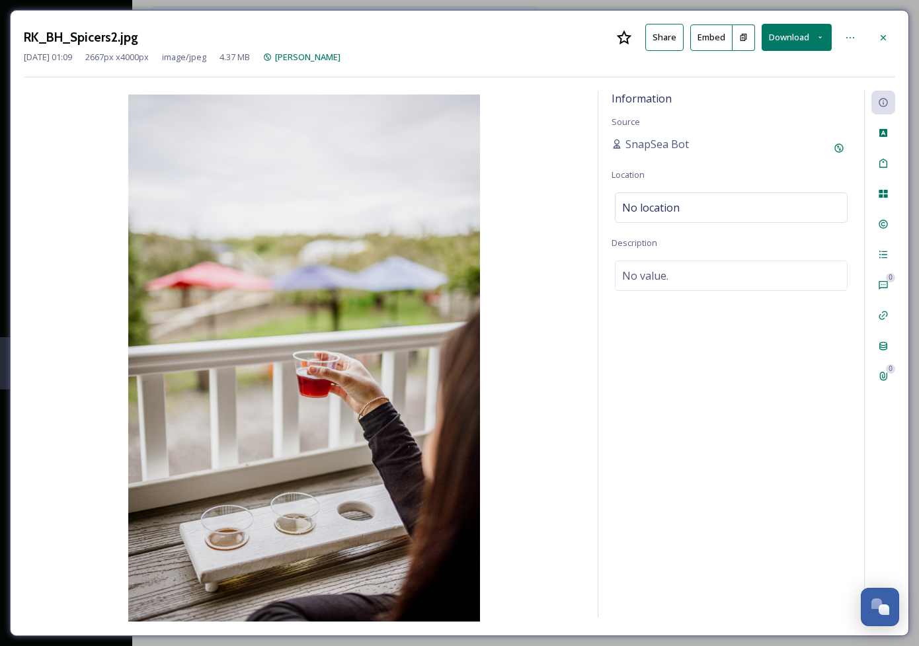
click at [798, 34] on button "Download" at bounding box center [796, 37] width 70 height 27
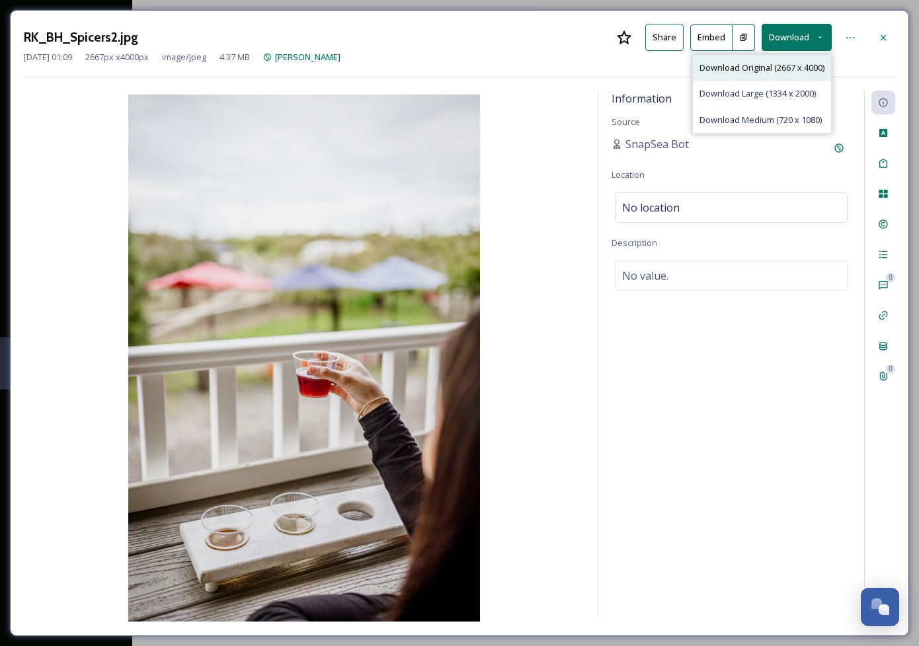
click at [761, 66] on span "Download Original (2667 x 4000)" at bounding box center [761, 67] width 125 height 13
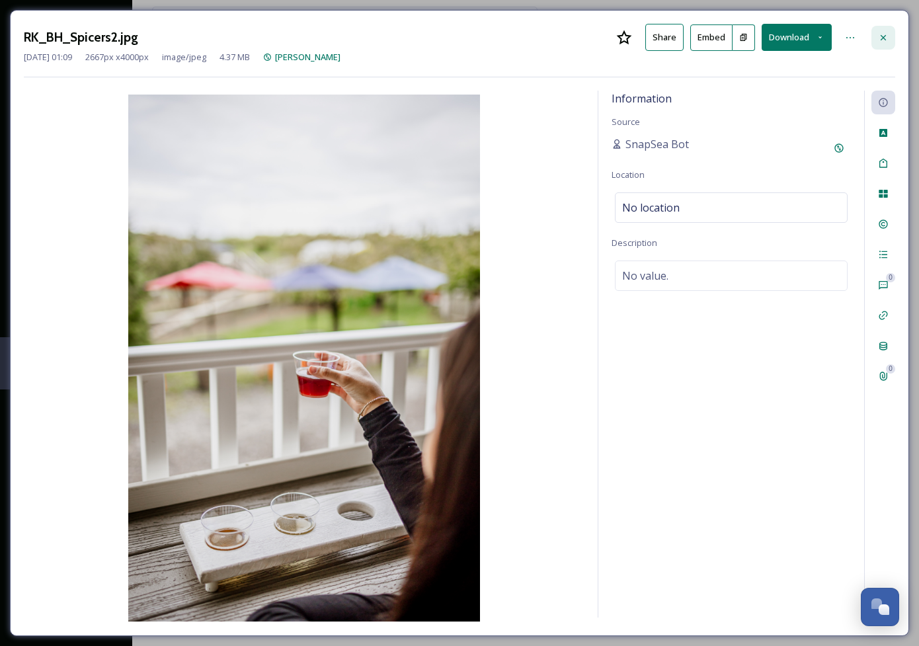
click at [882, 35] on icon at bounding box center [883, 37] width 11 height 11
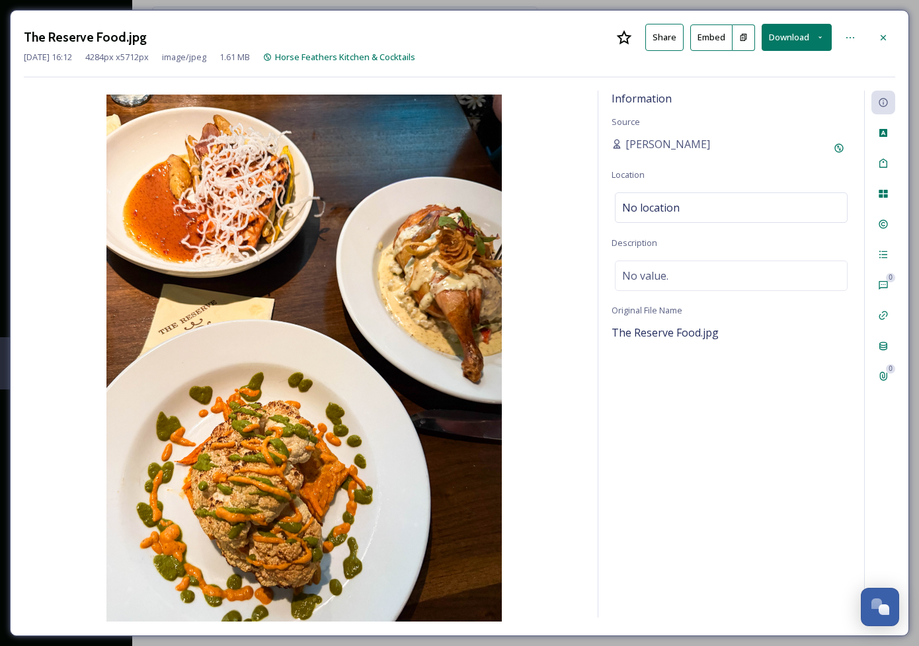
click at [813, 36] on button "Download" at bounding box center [796, 37] width 70 height 27
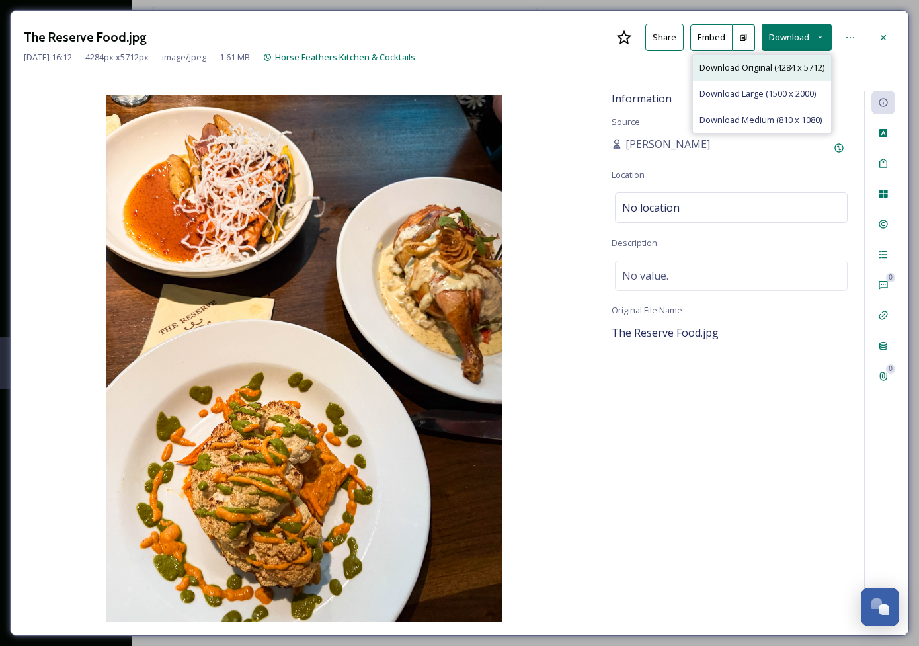
click at [769, 67] on span "Download Original (4284 x 5712)" at bounding box center [761, 67] width 125 height 13
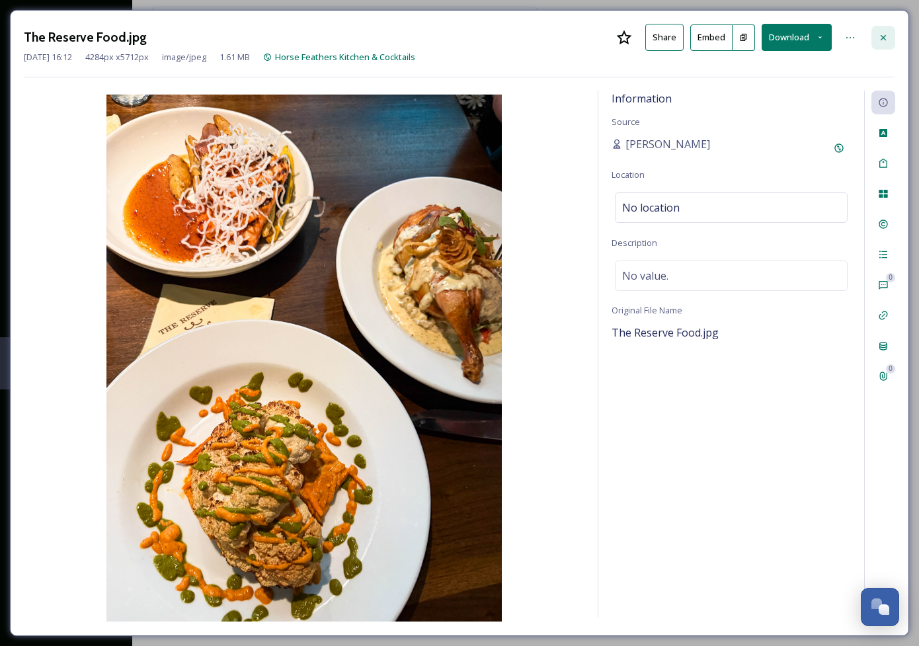
click at [883, 36] on icon at bounding box center [883, 37] width 11 height 11
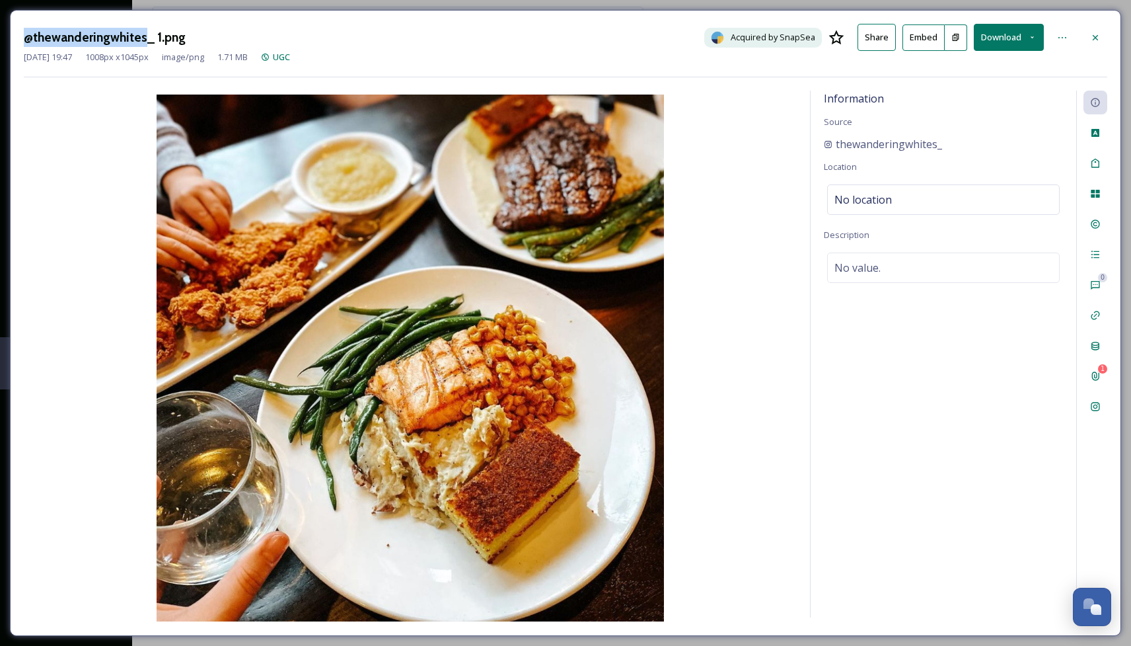
drag, startPoint x: 141, startPoint y: 38, endPoint x: 25, endPoint y: 38, distance: 116.3
click at [24, 38] on h3 "@thewanderingwhites_ 1.png" at bounding box center [105, 37] width 162 height 19
copy h3 "@thewanderingwhites"
click at [918, 37] on icon at bounding box center [1095, 37] width 11 height 11
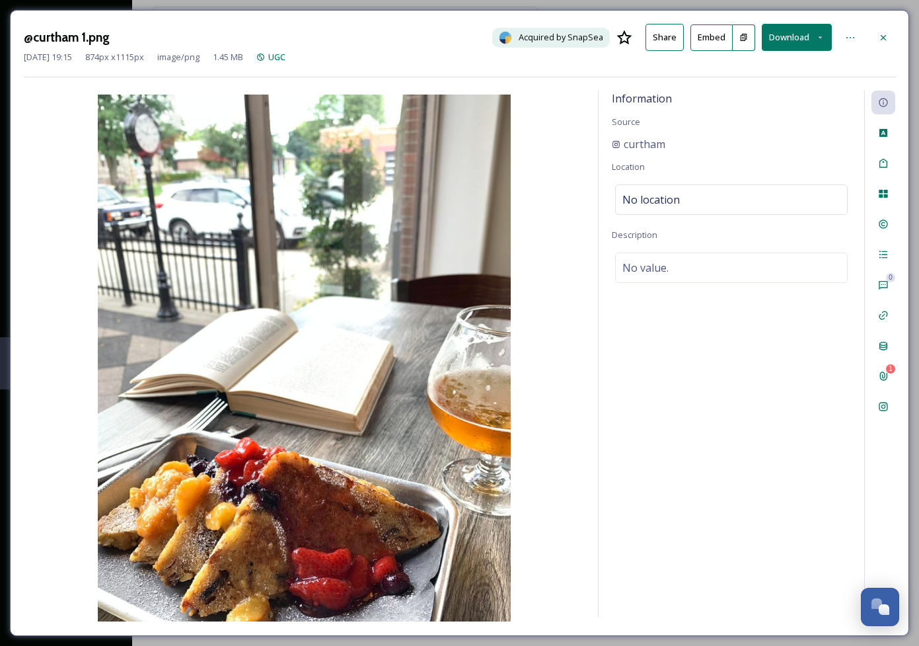
click at [810, 40] on button "Download" at bounding box center [797, 37] width 70 height 27
click at [770, 69] on span "Download Original (874 x 1115)" at bounding box center [762, 67] width 120 height 13
drag, startPoint x: 673, startPoint y: 142, endPoint x: 611, endPoint y: 149, distance: 62.5
click at [612, 147] on div "curtham" at bounding box center [731, 144] width 239 height 16
drag, startPoint x: 80, startPoint y: 37, endPoint x: 17, endPoint y: 36, distance: 62.8
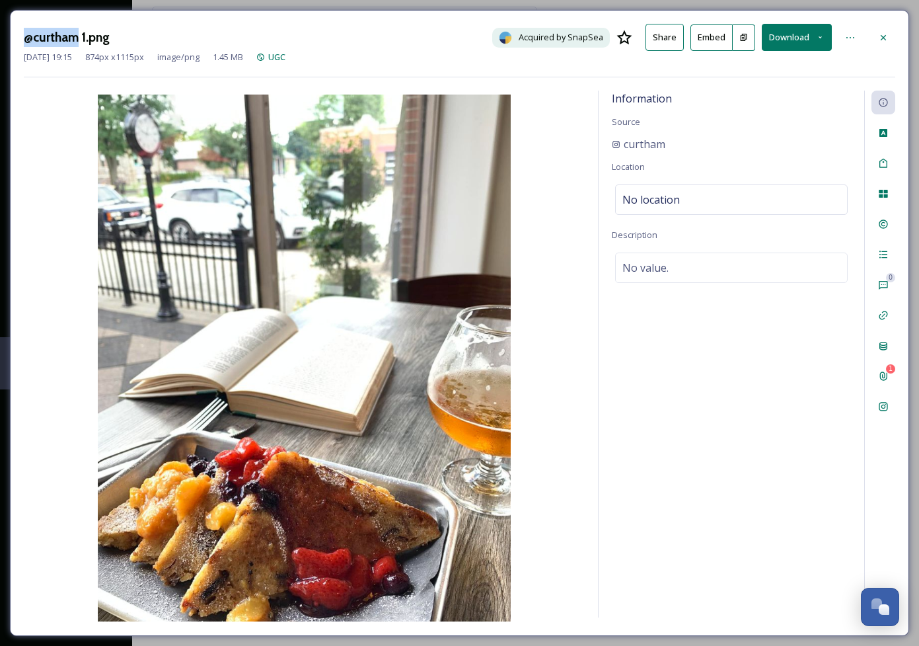
click at [17, 36] on div "@curtham 1.png Acquired by SnapSea Share Embed Download Jan 10 2023 19:15 874 p…" at bounding box center [459, 323] width 899 height 626
copy h3 "@curtham"
click at [883, 36] on icon at bounding box center [883, 37] width 11 height 11
click at [794, 41] on button "Download" at bounding box center [797, 37] width 70 height 27
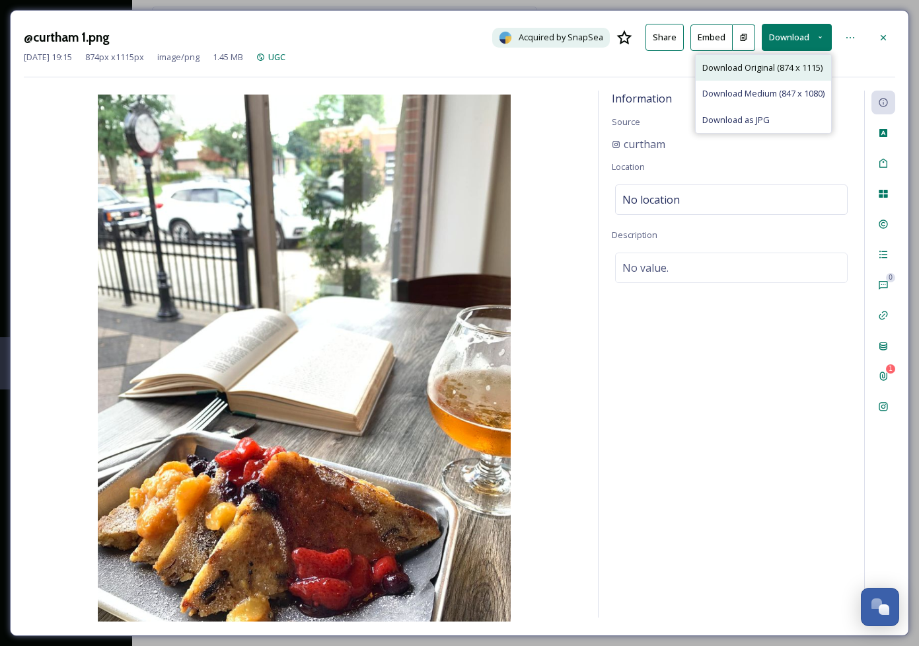
click at [759, 67] on span "Download Original (874 x 1115)" at bounding box center [762, 67] width 120 height 13
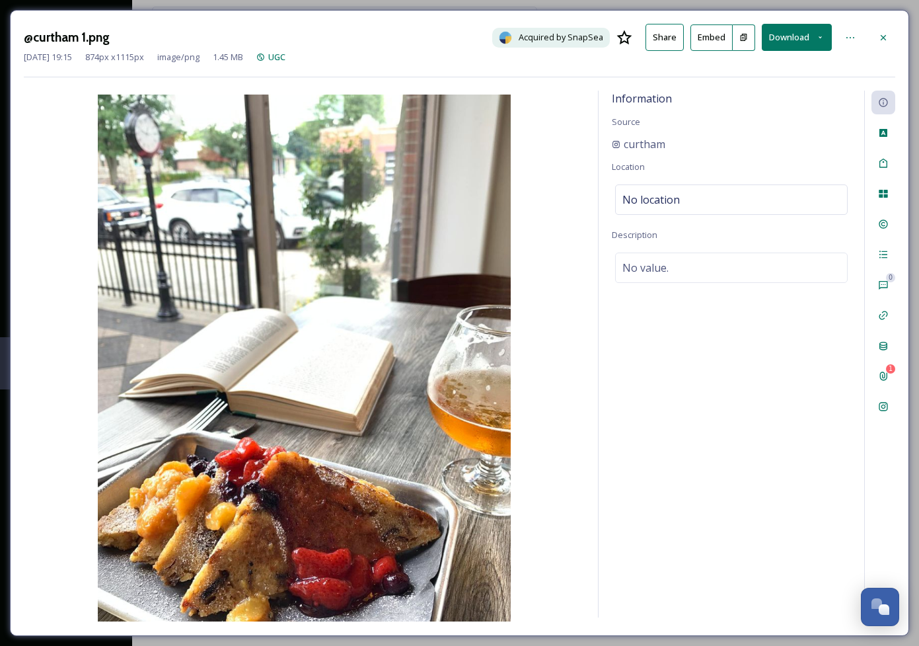
drag, startPoint x: 884, startPoint y: 39, endPoint x: 891, endPoint y: 11, distance: 29.3
click at [883, 38] on icon at bounding box center [883, 37] width 11 height 11
